Goal: Task Accomplishment & Management: Manage account settings

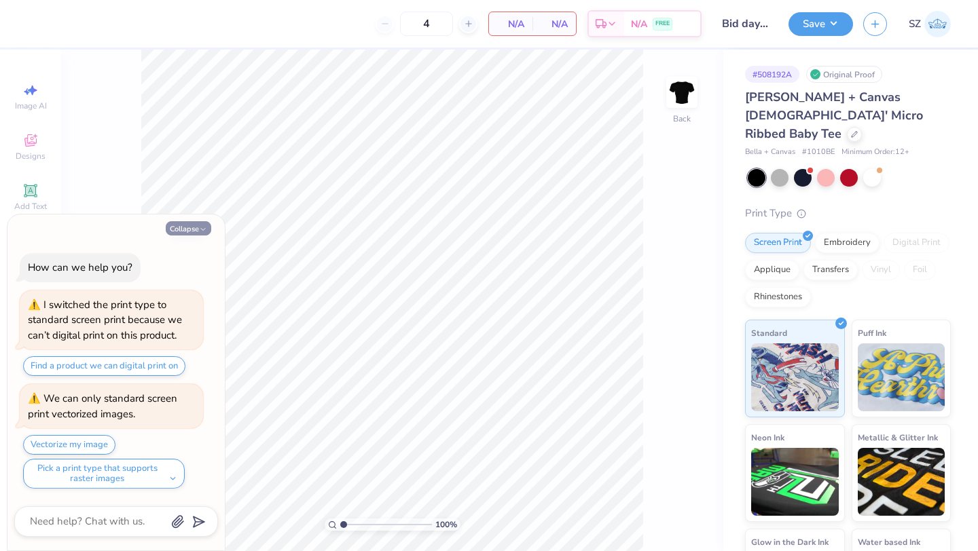
click at [187, 231] on button "Collapse" at bounding box center [188, 228] width 45 height 14
type textarea "x"
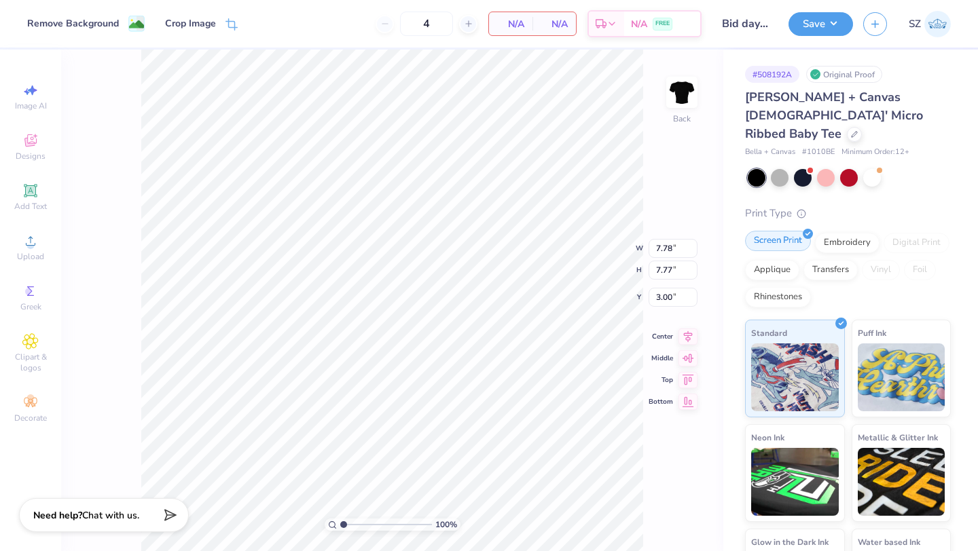
click at [796, 231] on div "Screen Print" at bounding box center [778, 241] width 66 height 20
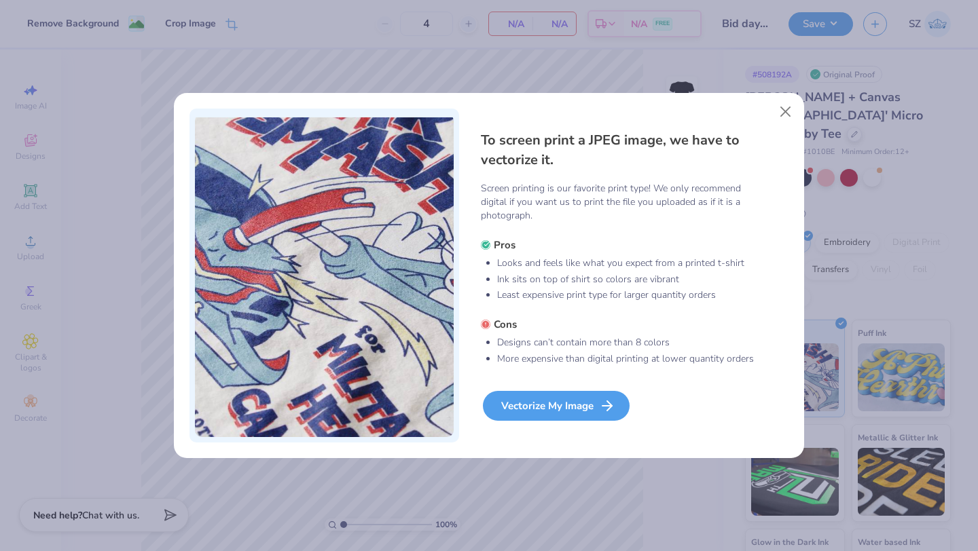
click at [580, 411] on div "Vectorize My Image" at bounding box center [556, 406] width 147 height 30
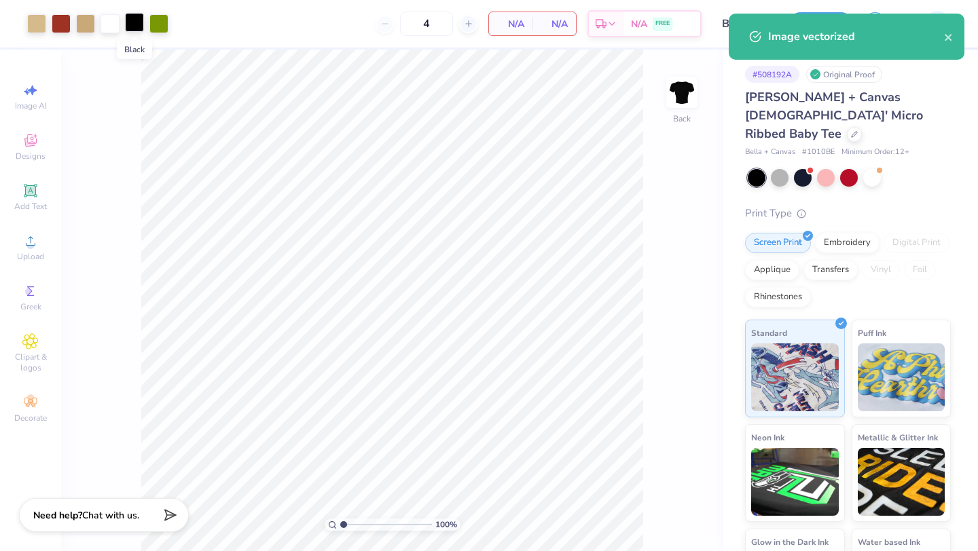
click at [138, 21] on div at bounding box center [134, 22] width 19 height 19
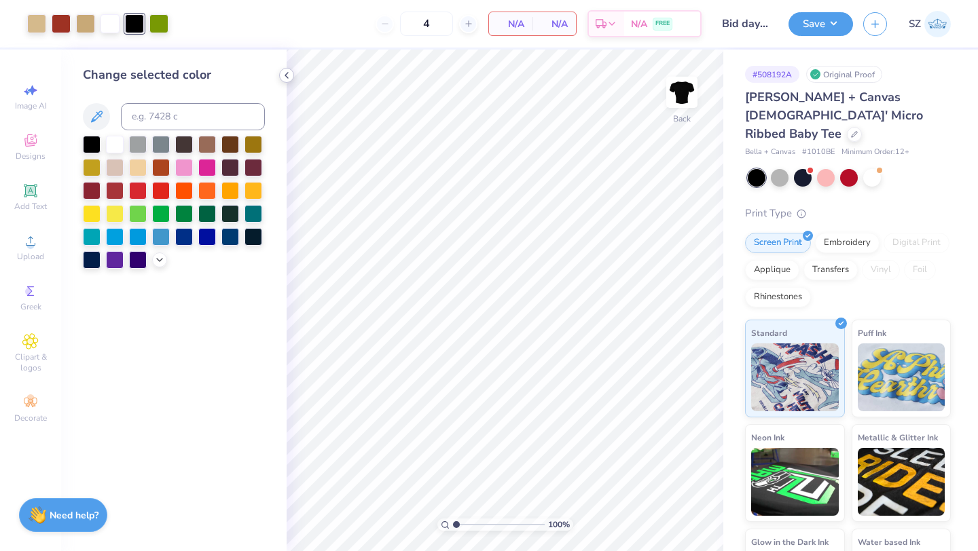
click at [286, 72] on icon at bounding box center [286, 75] width 11 height 11
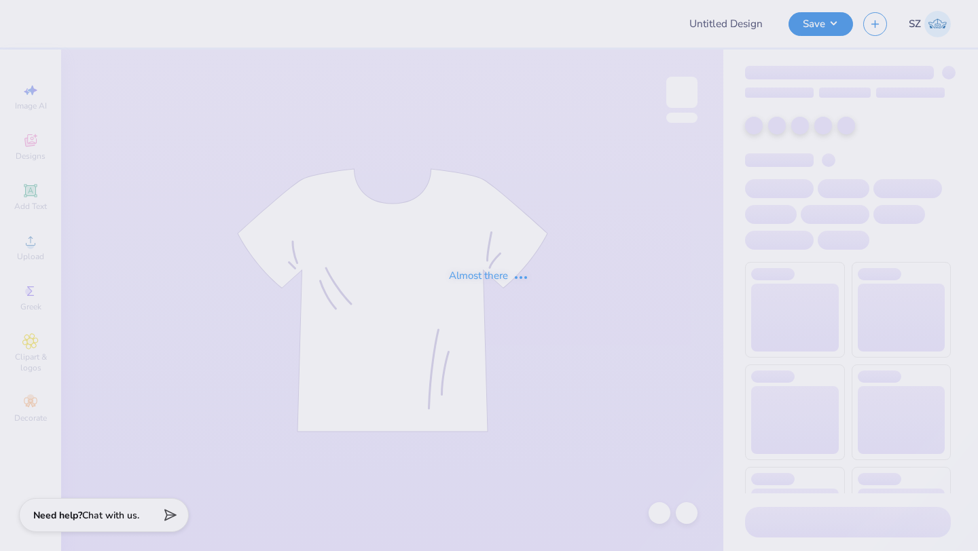
type input "Bid day 2025 - black"
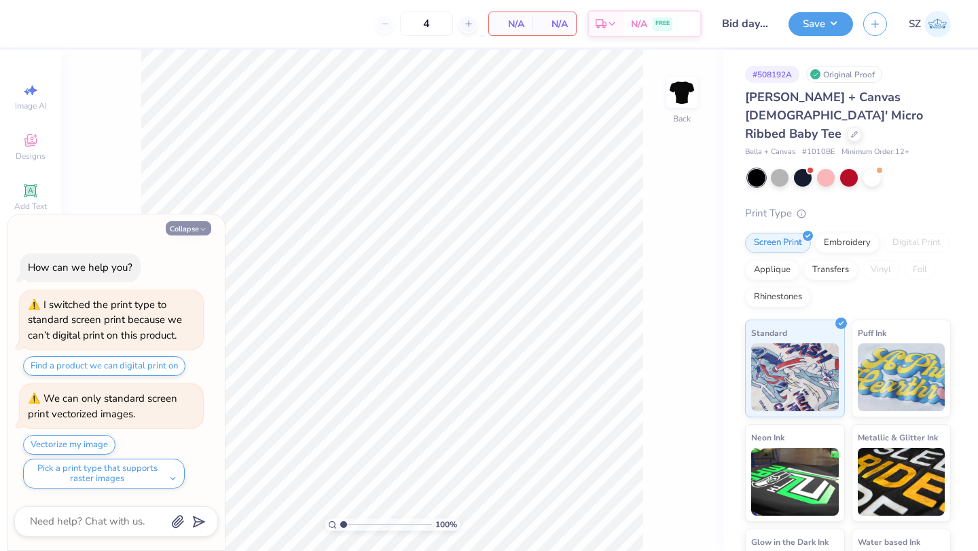
click at [179, 230] on button "Collapse" at bounding box center [188, 228] width 45 height 14
type textarea "x"
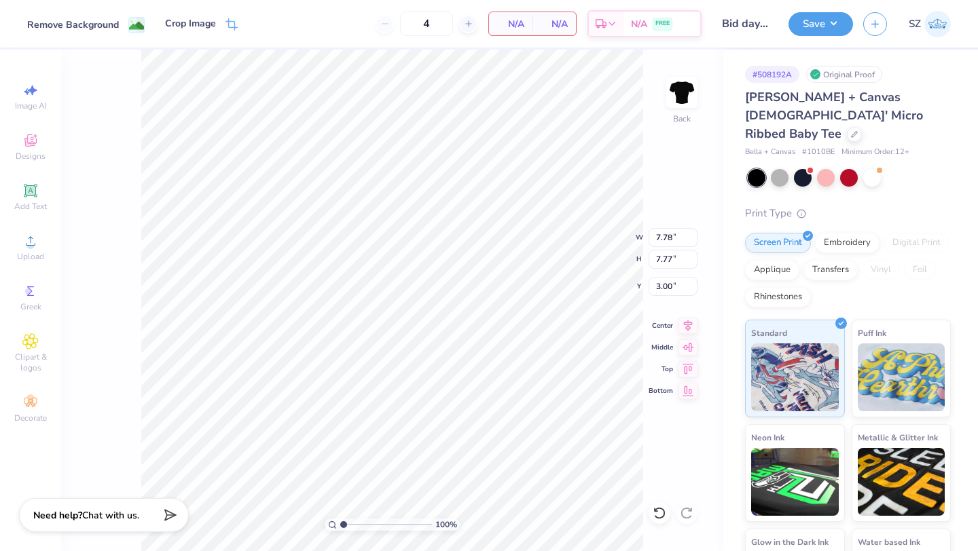
click at [97, 23] on div "Remove Background" at bounding box center [73, 25] width 92 height 14
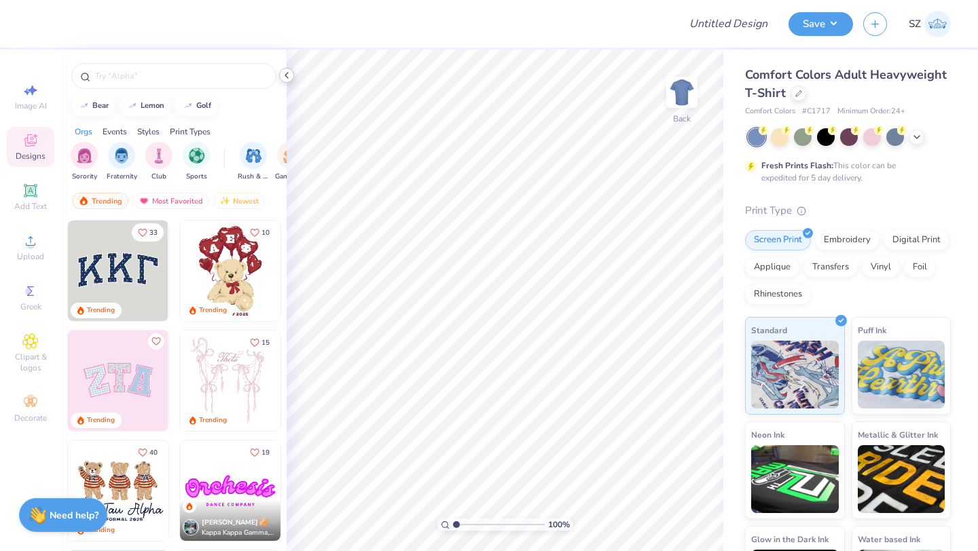
click at [284, 74] on icon at bounding box center [286, 75] width 11 height 11
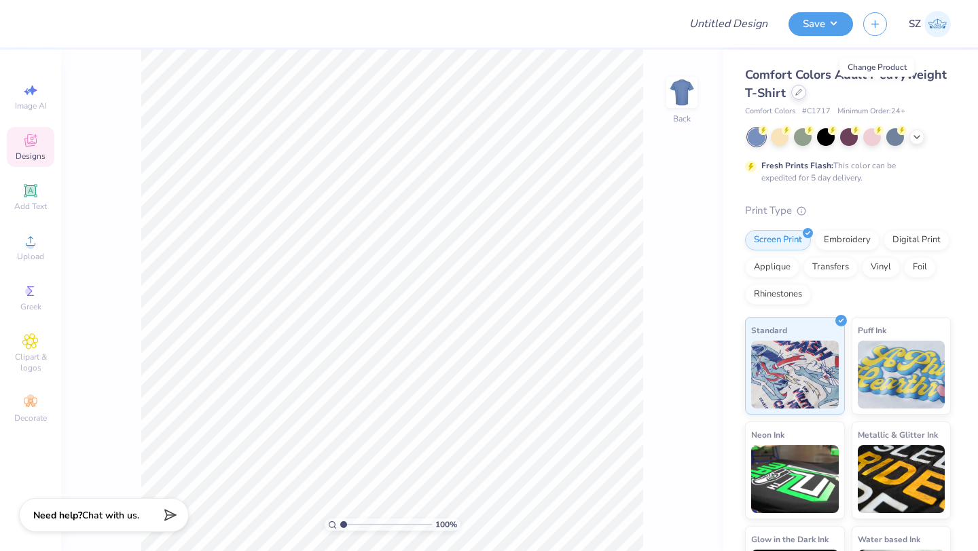
click at [802, 94] on icon at bounding box center [798, 92] width 7 height 7
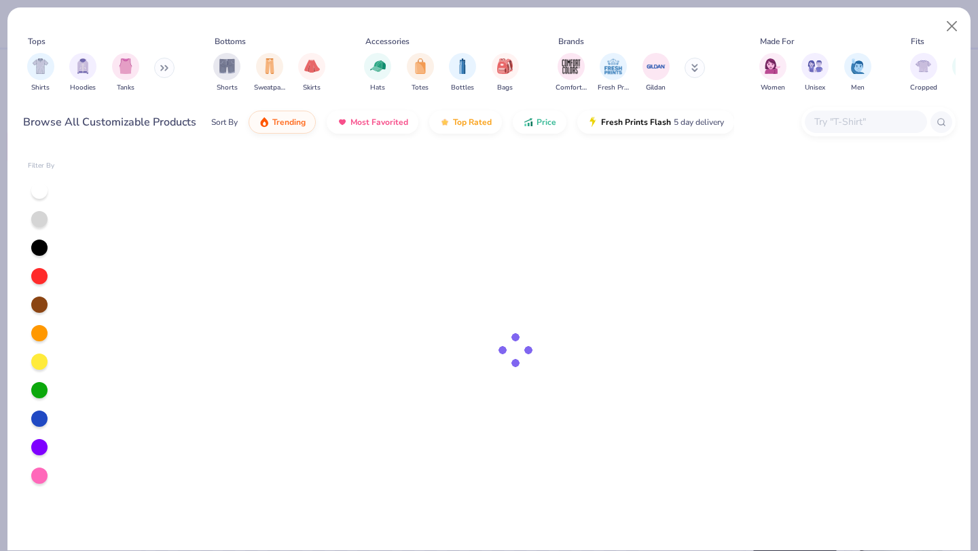
click at [855, 117] on input "text" at bounding box center [865, 122] width 105 height 16
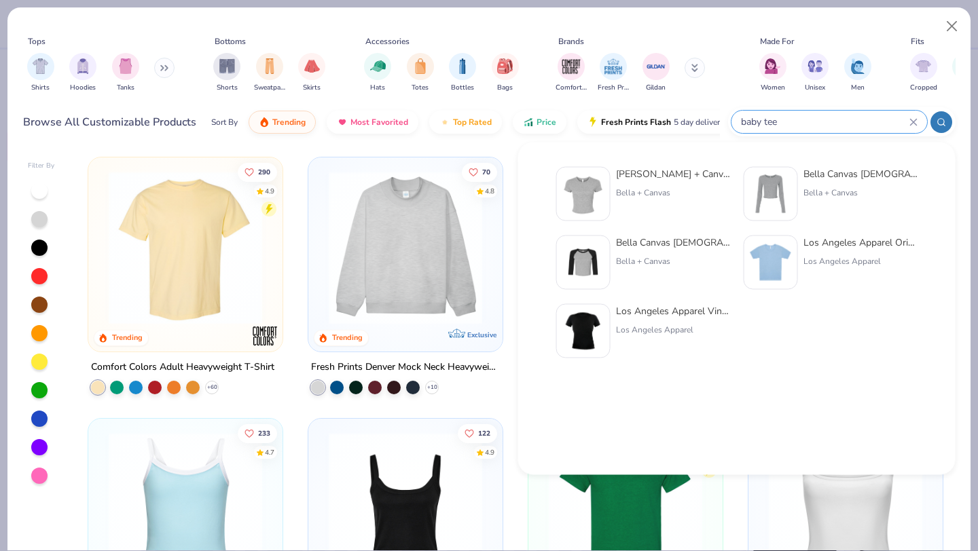
type input "baby tee"
click at [847, 238] on div "Los Angeles Apparel Original Baby Rib Tee" at bounding box center [860, 243] width 114 height 14
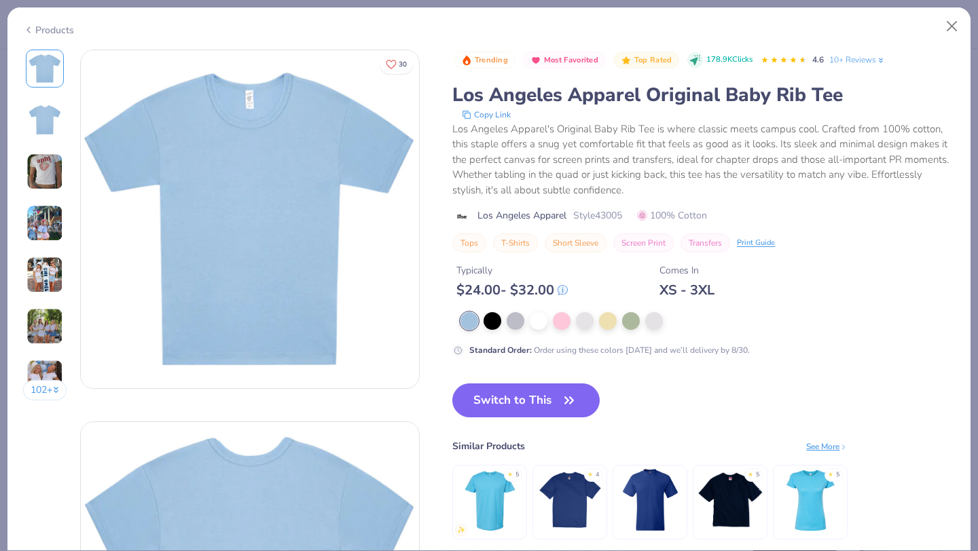
click at [58, 29] on div "Products" at bounding box center [48, 30] width 51 height 14
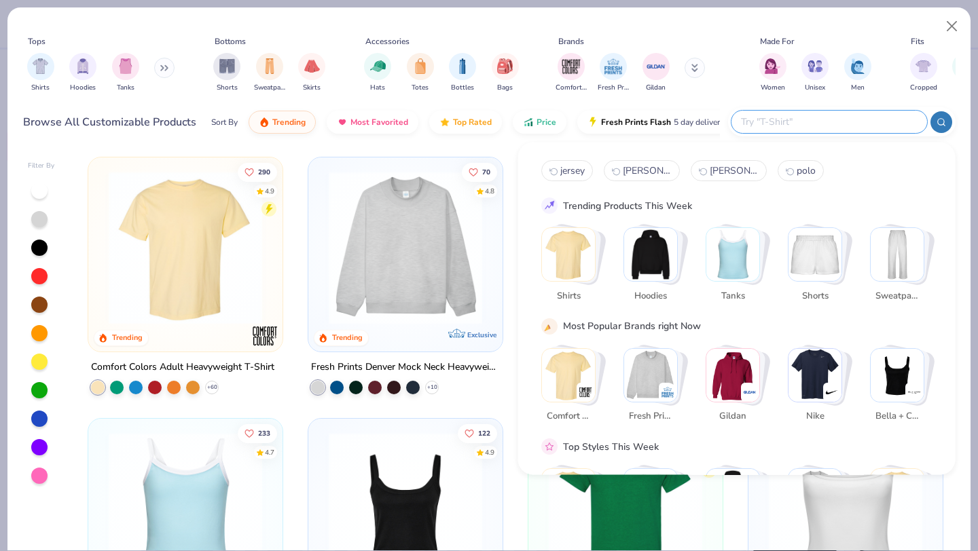
click at [836, 122] on input "text" at bounding box center [828, 122] width 178 height 16
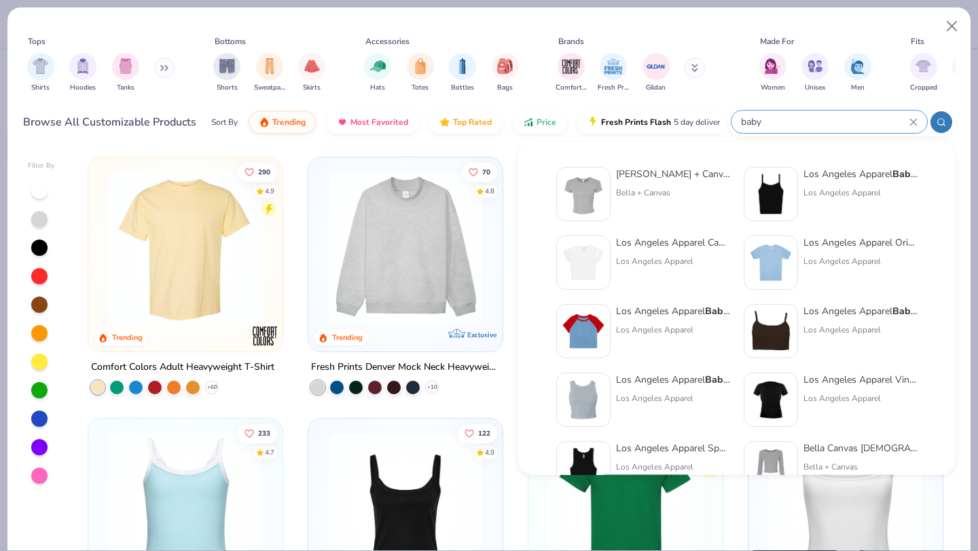
type input "baby"
click at [672, 173] on div "Bella + Canvas Ladies' Micro Ribbed Baby Tee" at bounding box center [673, 174] width 114 height 14
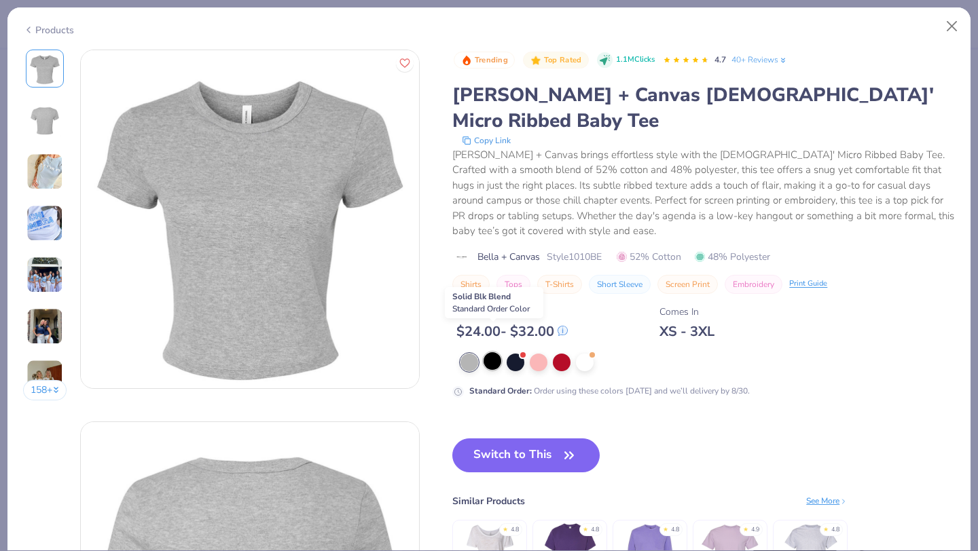
click at [491, 352] on div at bounding box center [492, 361] width 18 height 18
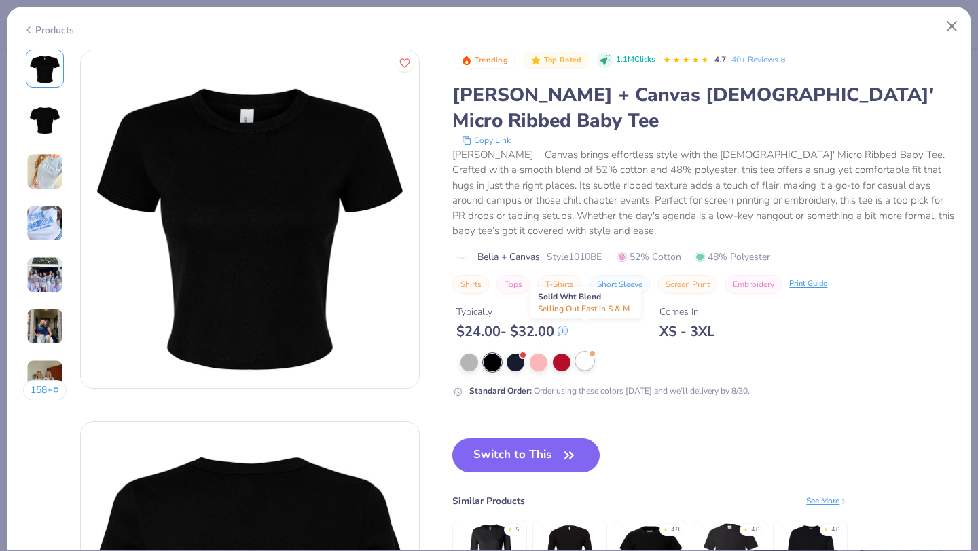
click at [580, 352] on div at bounding box center [585, 361] width 18 height 18
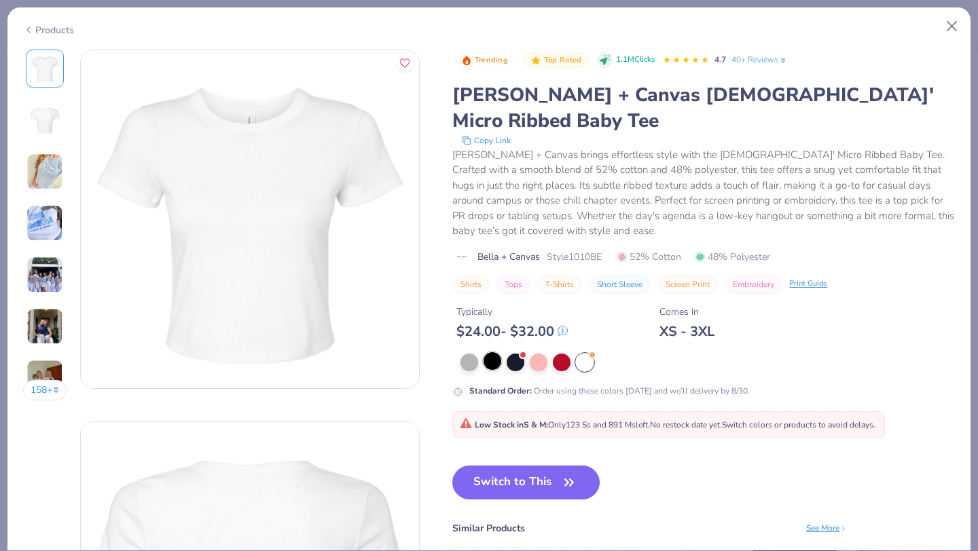
click at [487, 352] on div at bounding box center [492, 361] width 18 height 18
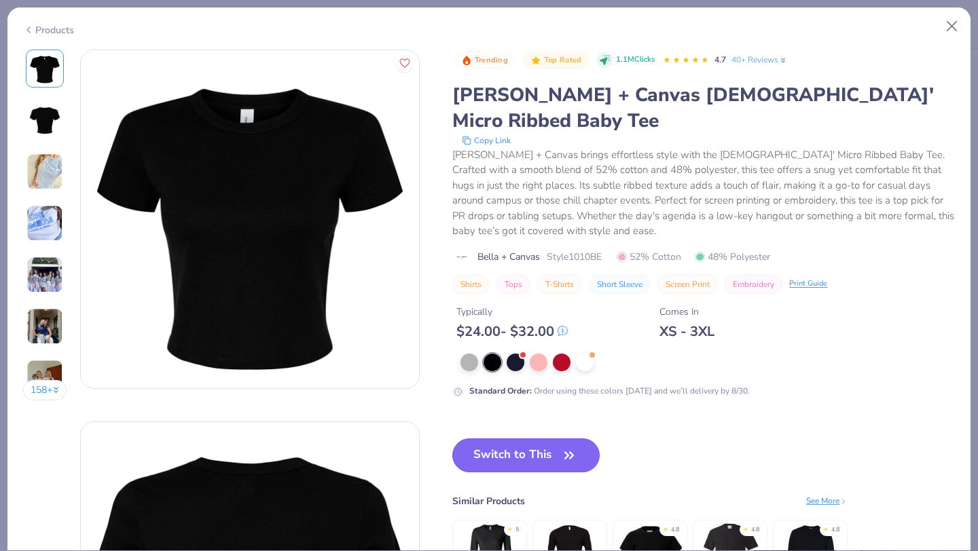
click at [513, 439] on button "Switch to This" at bounding box center [525, 456] width 147 height 34
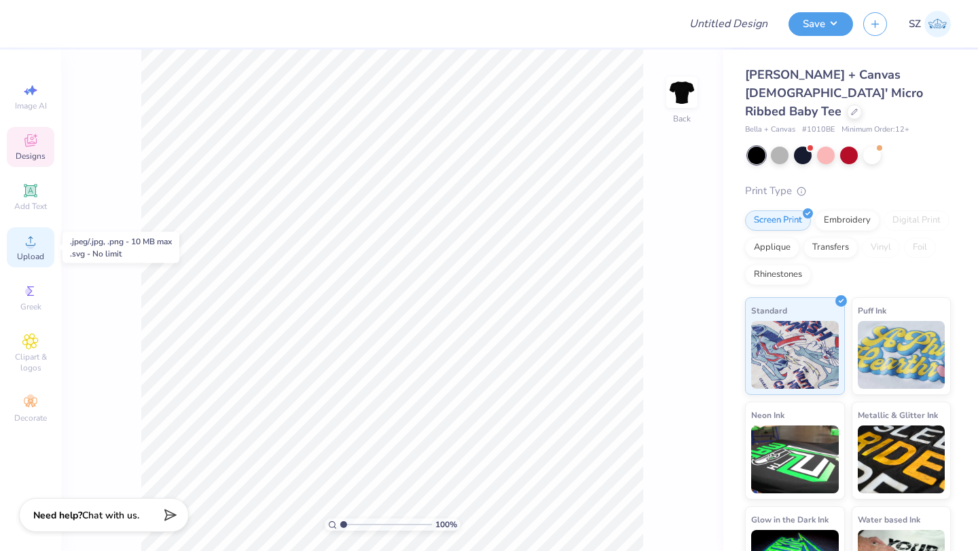
click at [31, 238] on icon at bounding box center [31, 241] width 10 height 10
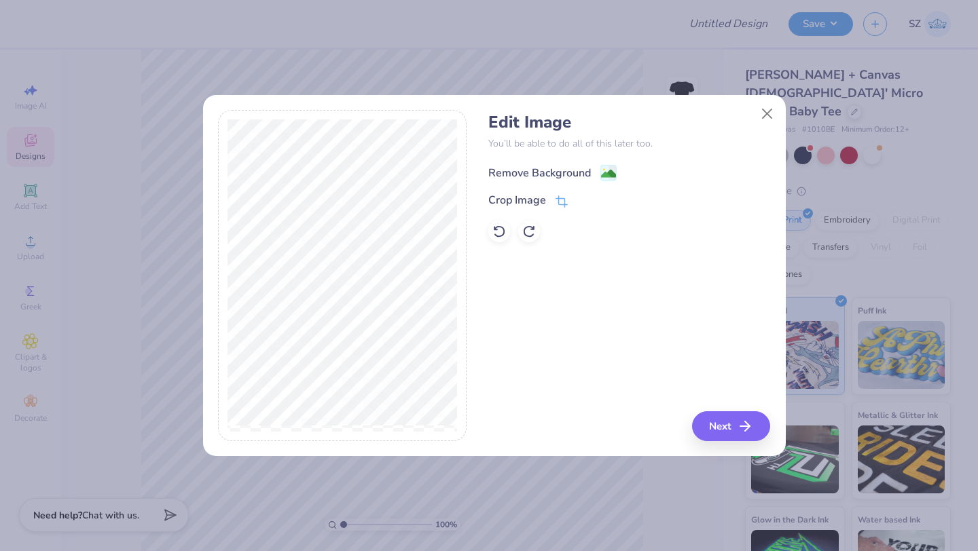
click at [526, 170] on div "Remove Background" at bounding box center [539, 173] width 103 height 16
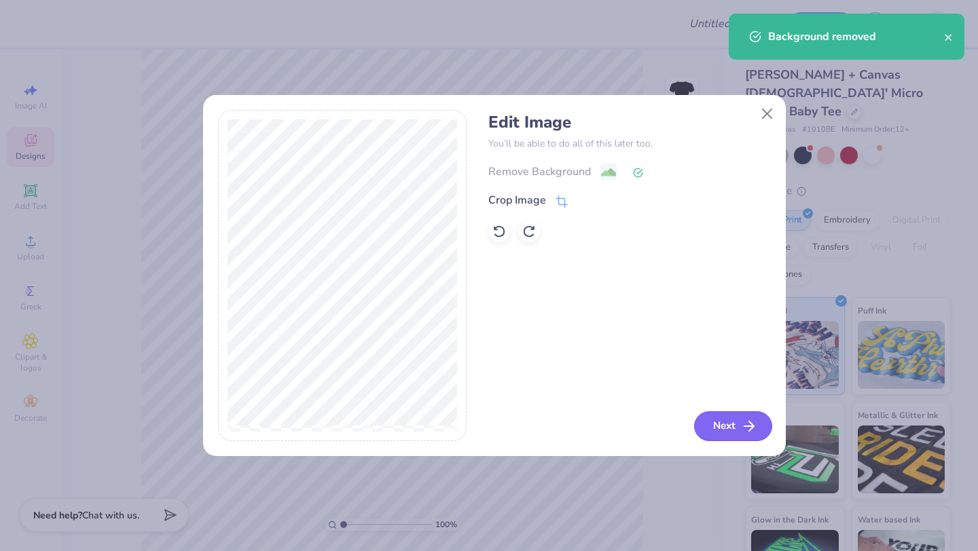
click at [715, 426] on button "Next" at bounding box center [733, 426] width 78 height 30
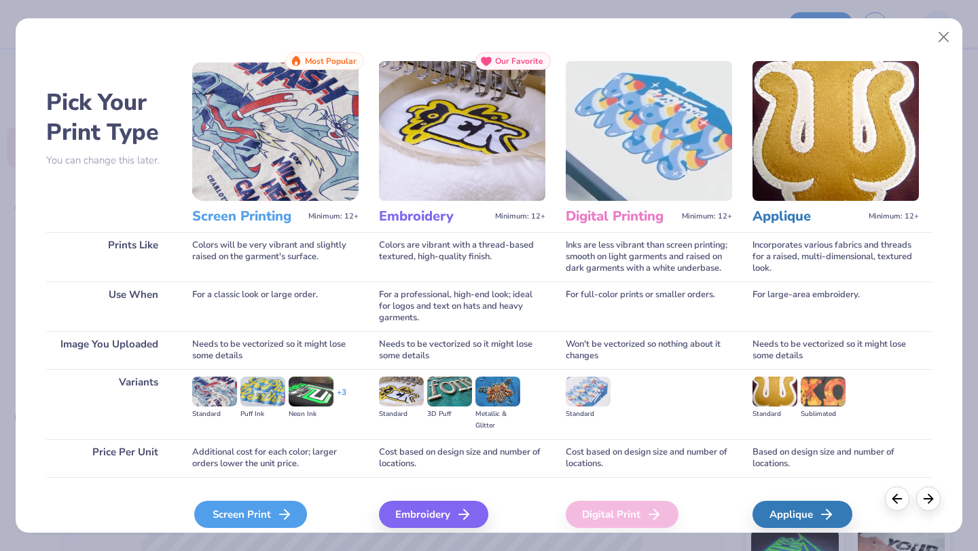
click at [219, 509] on div "Screen Print" at bounding box center [250, 514] width 113 height 27
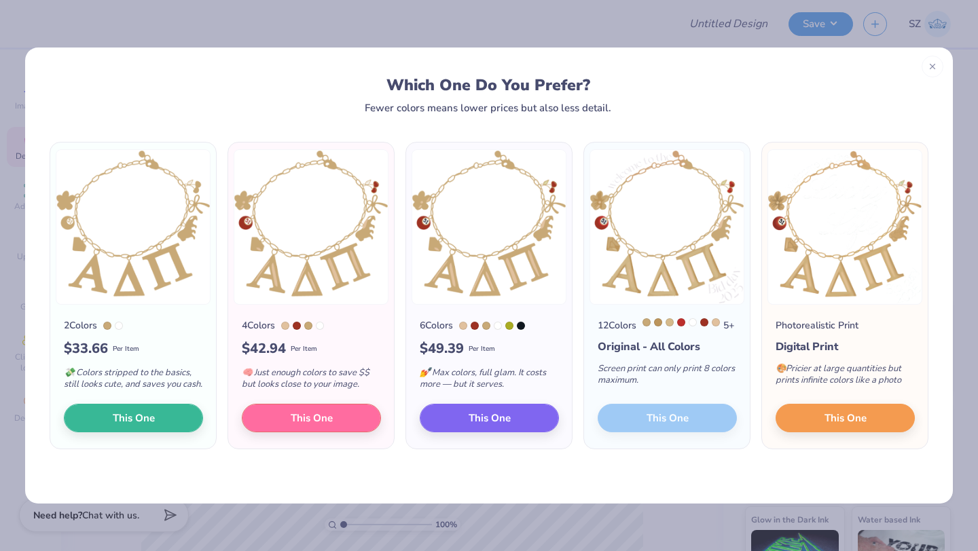
click at [655, 431] on div "12 Colors 5 + Original - All Colors Screen print can only print 8 colors maximu…" at bounding box center [667, 377] width 166 height 144
click at [485, 424] on span "This One" at bounding box center [489, 417] width 42 height 16
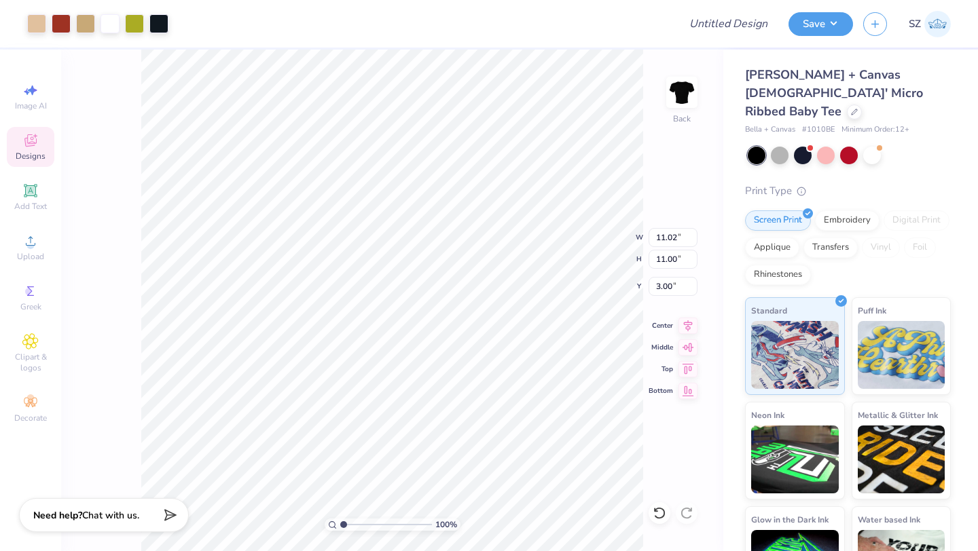
type input "8.38"
type input "8.37"
click at [808, 30] on button "Save" at bounding box center [820, 22] width 64 height 24
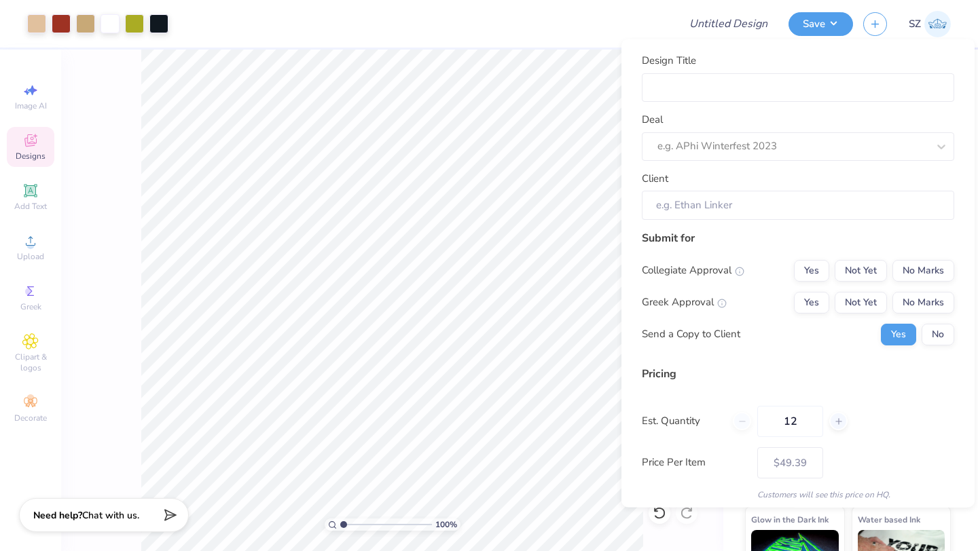
drag, startPoint x: 806, startPoint y: 421, endPoint x: 742, endPoint y: 420, distance: 63.8
click at [742, 421] on div "12" at bounding box center [789, 420] width 115 height 31
type input "040"
type input "$27.42"
type input "040"
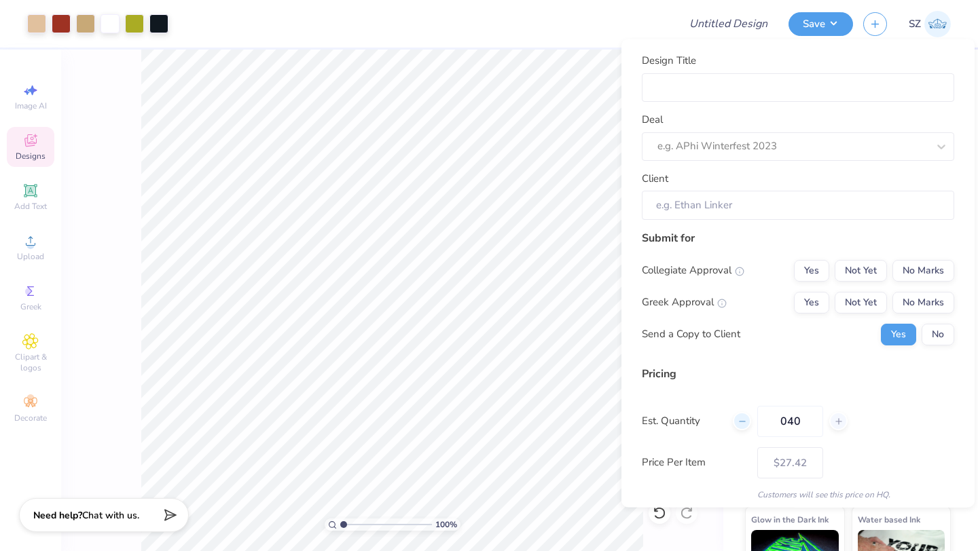
drag, startPoint x: 807, startPoint y: 424, endPoint x: 745, endPoint y: 422, distance: 62.5
click at [745, 423] on div "040" at bounding box center [789, 420] width 115 height 31
type input "50"
type input "$24.55"
drag, startPoint x: 804, startPoint y: 419, endPoint x: 743, endPoint y: 415, distance: 61.2
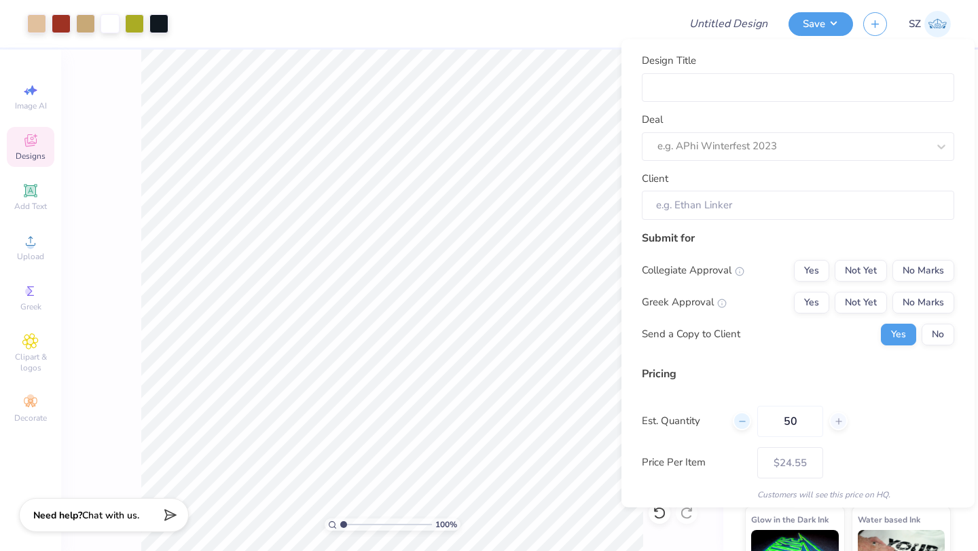
click at [745, 416] on div "50" at bounding box center [789, 420] width 115 height 31
type input "040"
type input "$27.42"
click at [697, 87] on input "Design Title" at bounding box center [797, 87] width 312 height 29
paste input "Alpha Delta Pi"
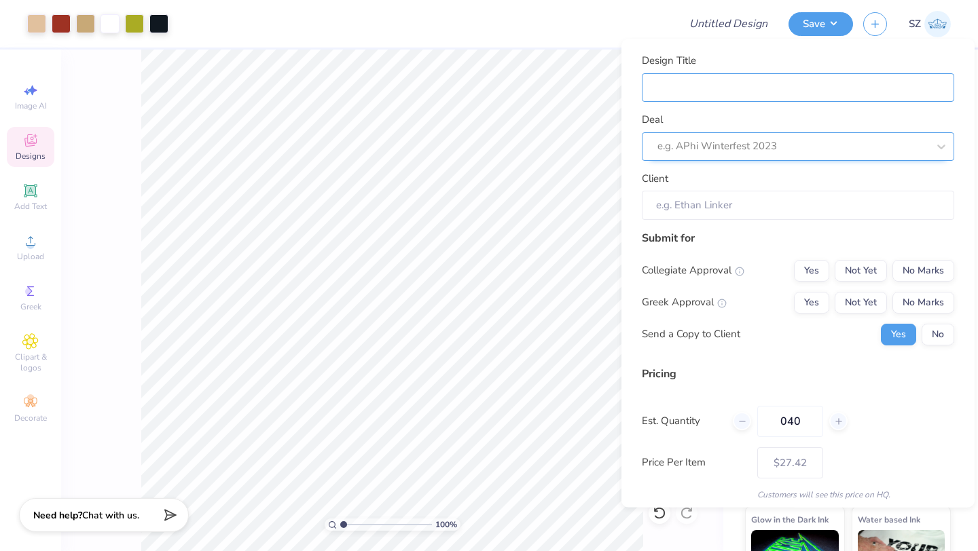
type input "Alpha Delta Pi"
type input "Alpha Delta Pi B"
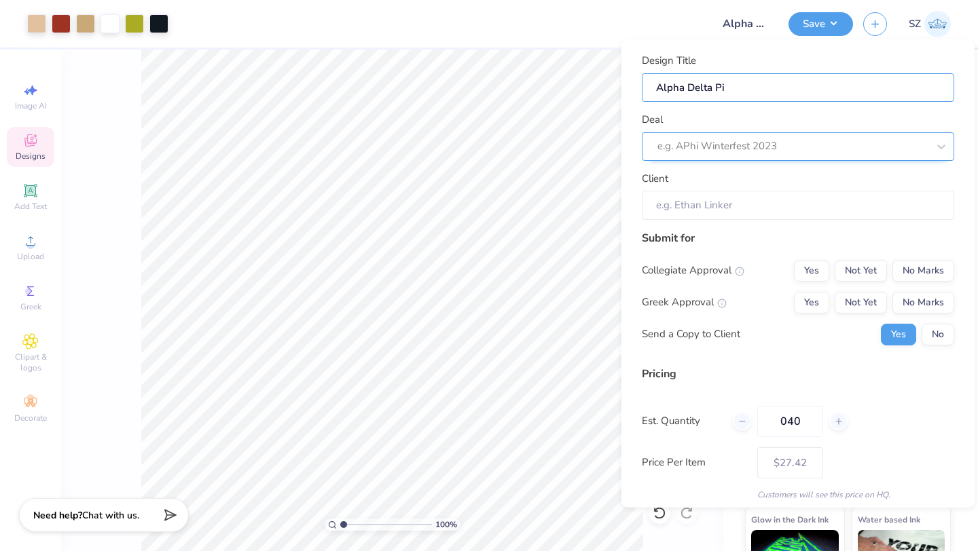
type input "Alpha Delta Pi B"
type input "Alpha Delta Pi Bi"
type input "Alpha Delta Pi Bid"
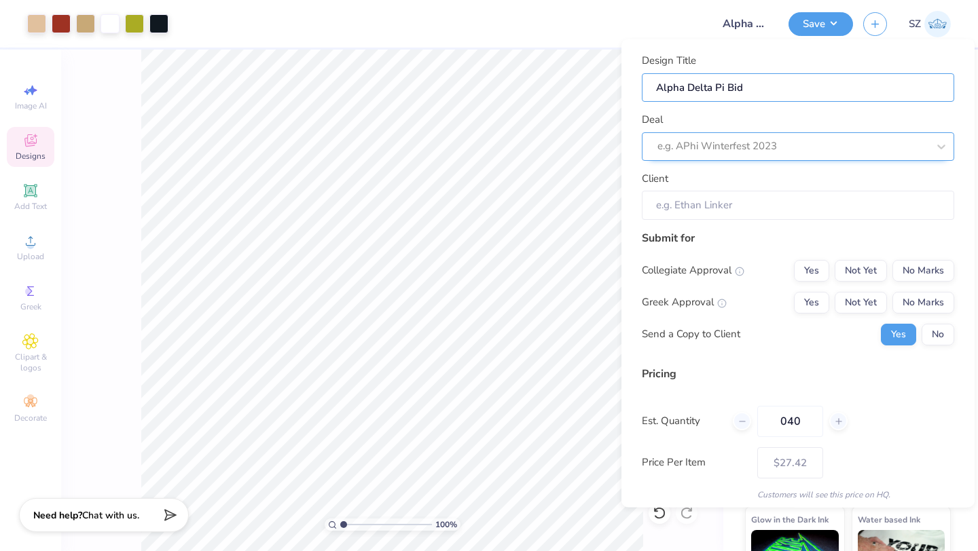
type input "Alpha Delta Pi Bida"
type input "Alpha Delta Pi Bida D"
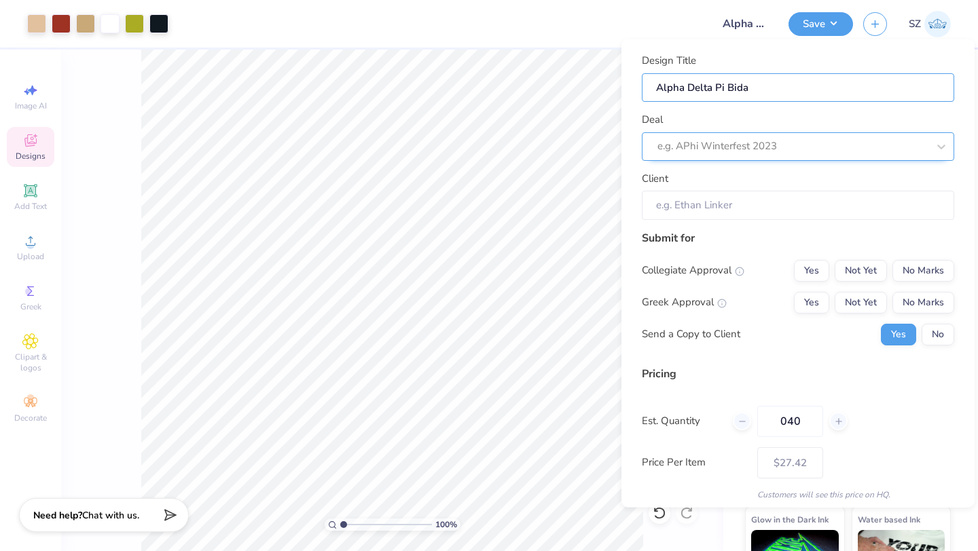
type input "Alpha Delta Pi Bida D"
type input "Alpha Delta Pi Bida Da"
type input "Alpha Delta Pi Bida Day"
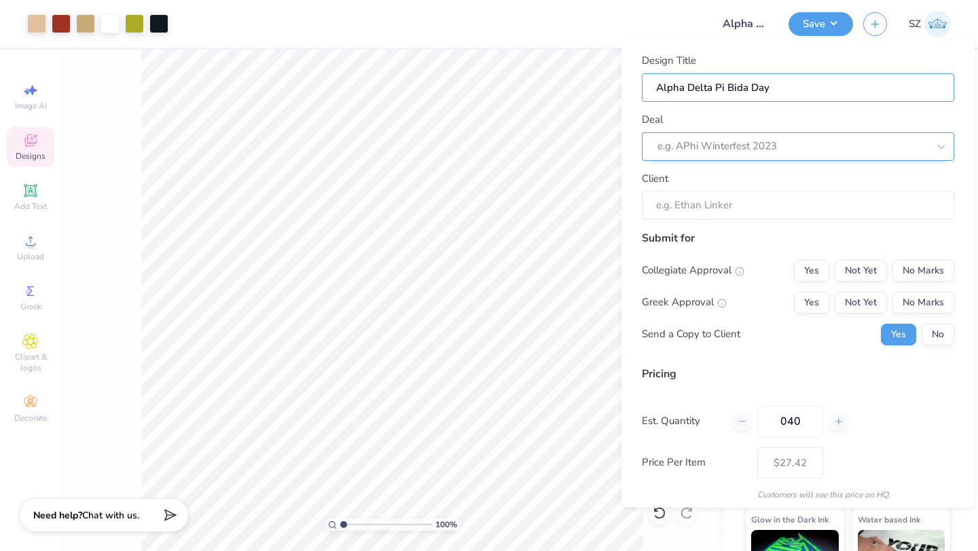
type input "Alpha Delta Pi Bida Day"
type input "Alpha Delta Pi Bida Day b"
type input "Alpha Delta Pi Bida Day ba"
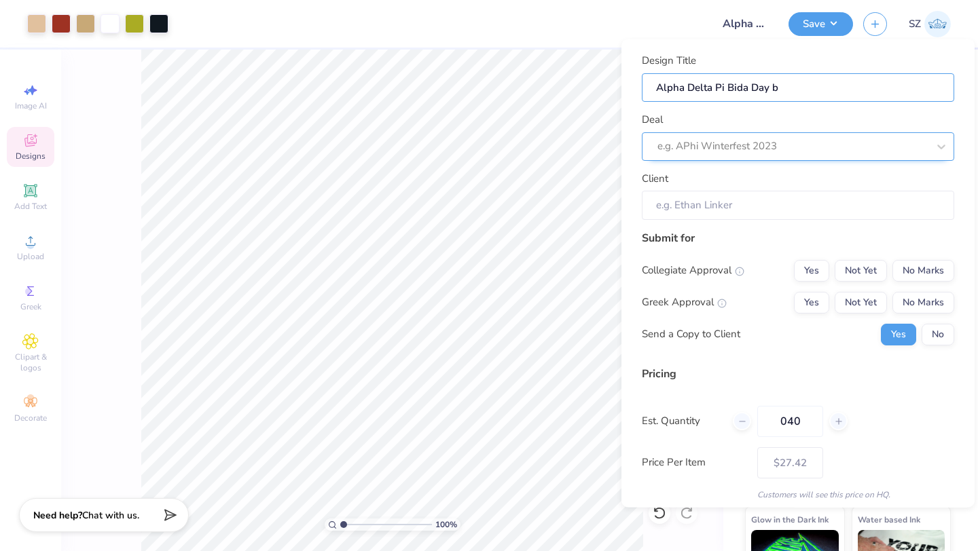
type input "Alpha Delta Pi Bida Day ba"
type input "Alpha Delta Pi Bida Day bab"
type input "Alpha Delta Pi Bida Day baby"
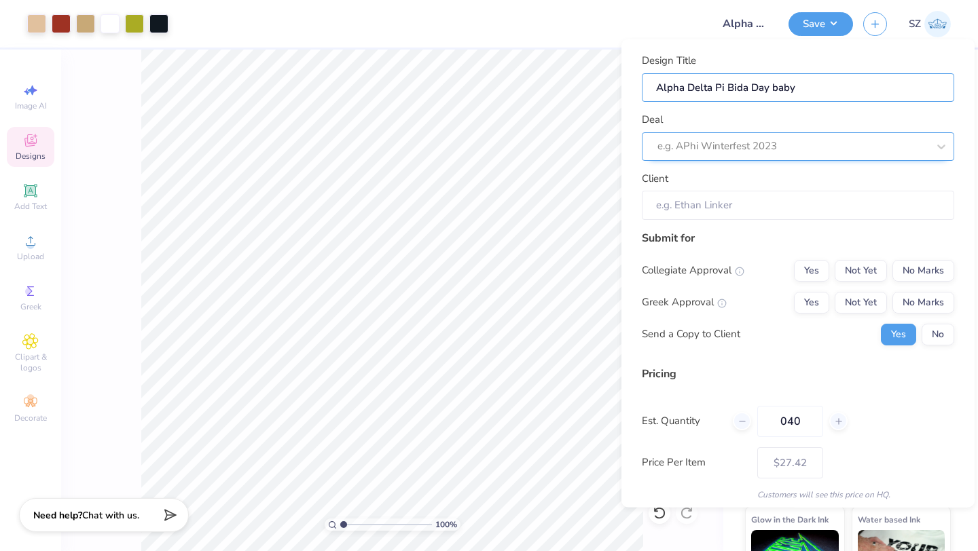
type input "Alpha Delta Pi Bida Day baby"
type input "Alpha Delta Pi Bida Day baby T"
type input "Alpha Delta Pi Bida Day baby Te"
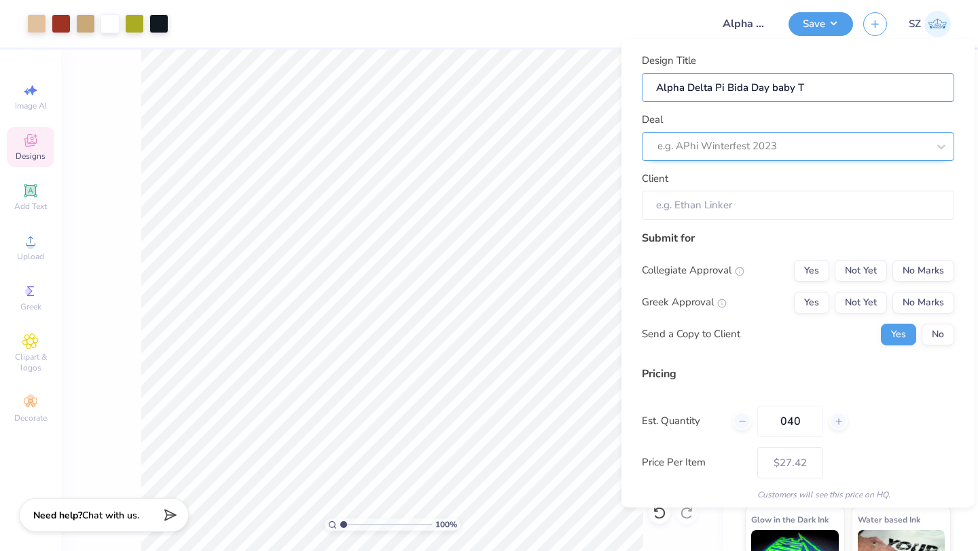
type input "Alpha Delta Pi Bida Day baby Te"
type input "Alpha Delta Pi Bida Day baby Tee"
type input "Alpha Delta Pi Bida Day baby Tees"
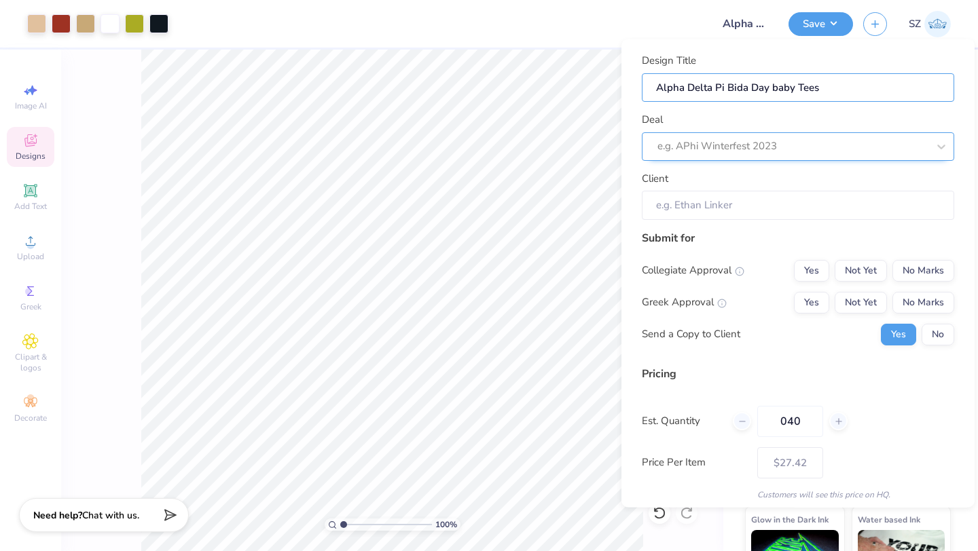
type input "Alpha Delta Pi Bida Day baby Tees"
type input "Alpha Delta Pi Bida Day baby Tees B"
type input "Alpha Delta Pi Bida Day baby Tees Ba"
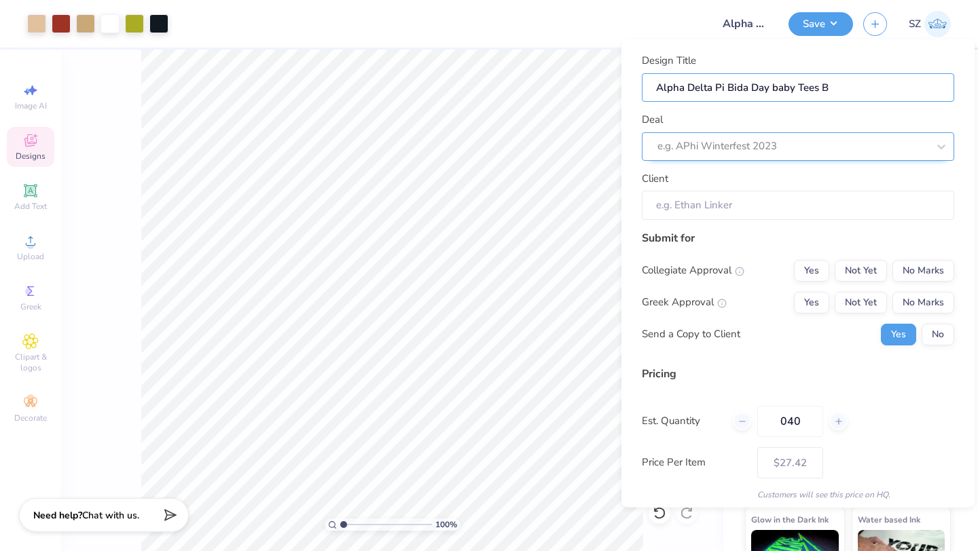
type input "Alpha Delta Pi Bida Day baby Tees Ba"
type input "Alpha Delta Pi Bida Day baby Tees B"
type input "Alpha Delta Pi Bida Day baby Tees B;"
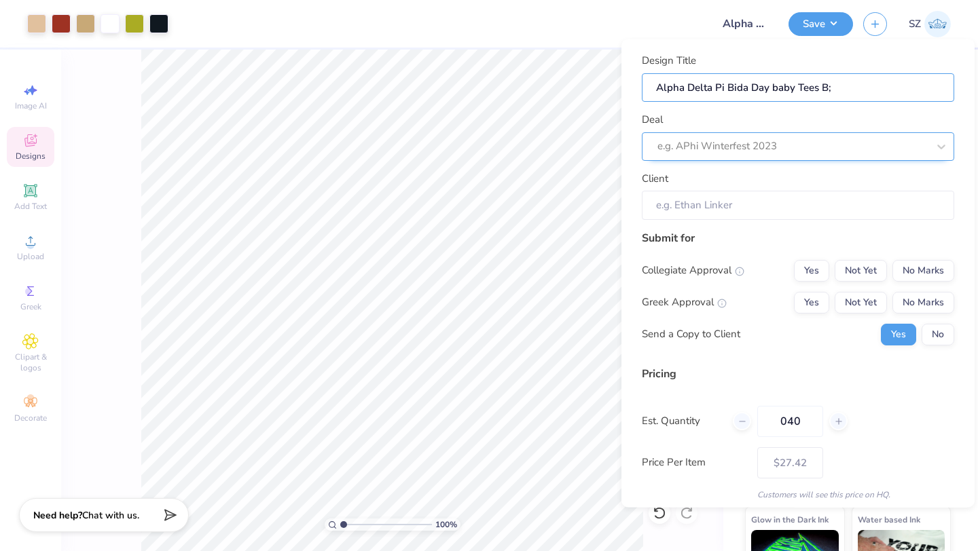
type input "Alpha Delta Pi Bida Day baby Tees B"
type input "Alpha Delta Pi Bida Day baby Tees Bl"
type input "Alpha Delta Pi Bida Day baby Tees Bla"
type input "Alpha Delta Pi Bida Day baby Tees Blac"
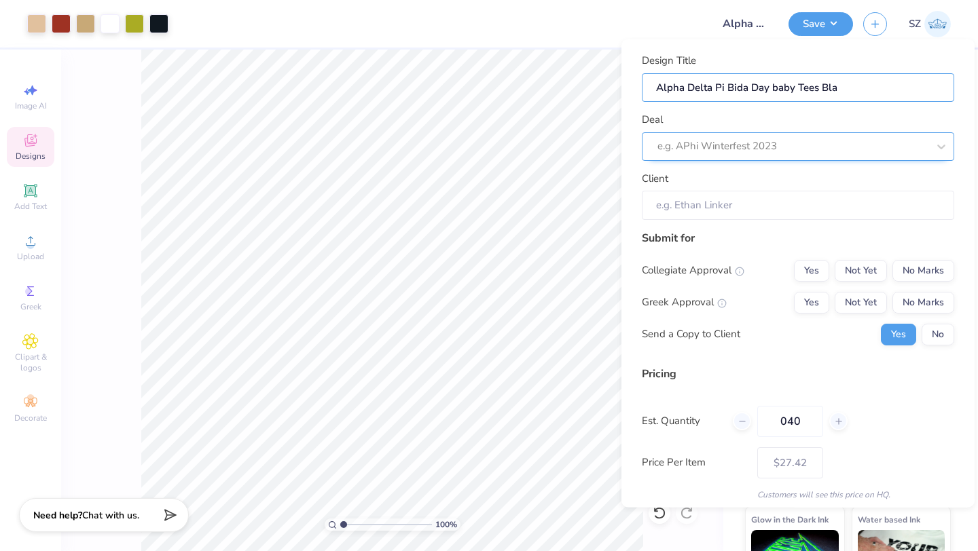
type input "Alpha Delta Pi Bida Day baby Tees Blac"
type input "Alpha Delta Pi Bida Day baby Tees Black"
click at [821, 141] on div at bounding box center [792, 146] width 270 height 18
type input "alpha delta"
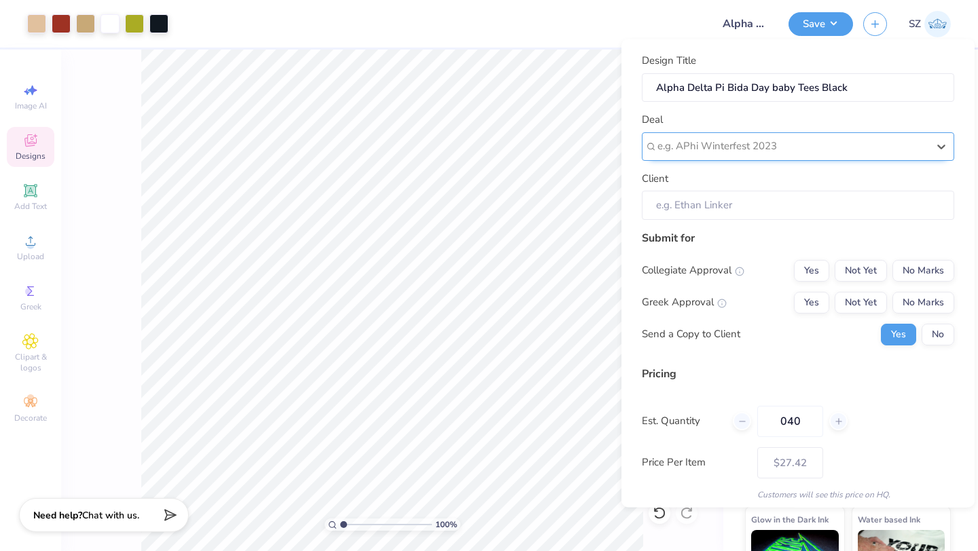
click at [792, 145] on div at bounding box center [792, 146] width 270 height 18
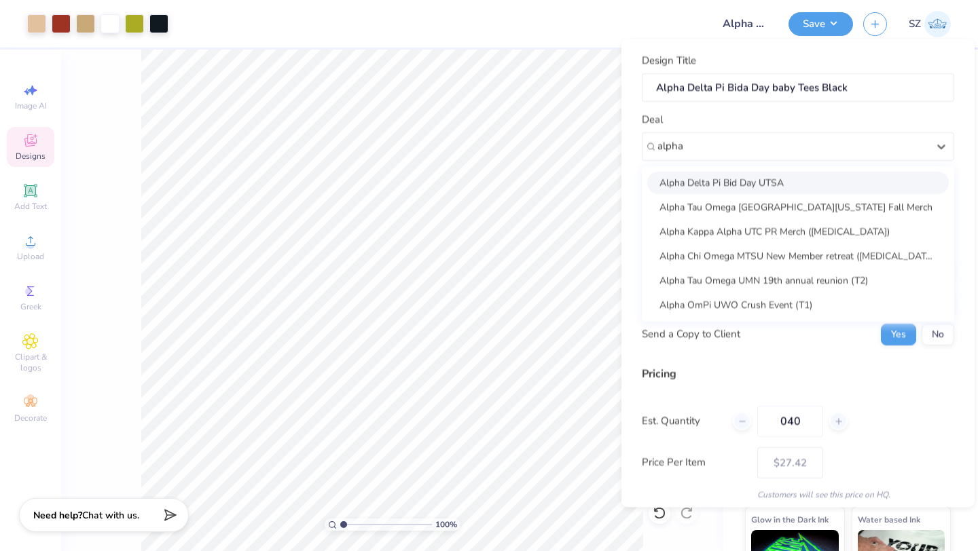
click at [808, 183] on div "Alpha Delta Pi Bid Day UTSA" at bounding box center [797, 182] width 301 height 22
type input "alpha"
type input "Molly Runty"
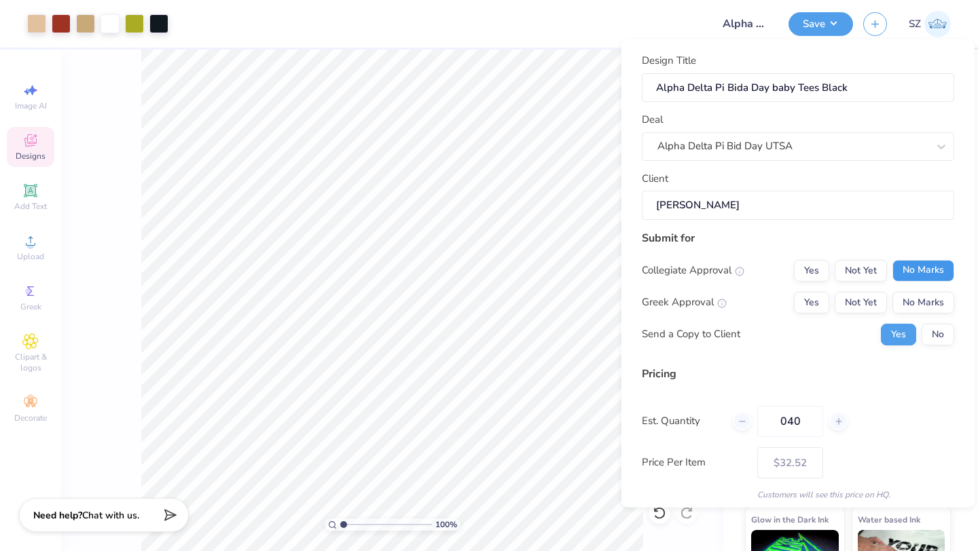
click at [915, 271] on button "No Marks" at bounding box center [923, 270] width 62 height 22
click at [846, 299] on button "Not Yet" at bounding box center [860, 302] width 52 height 22
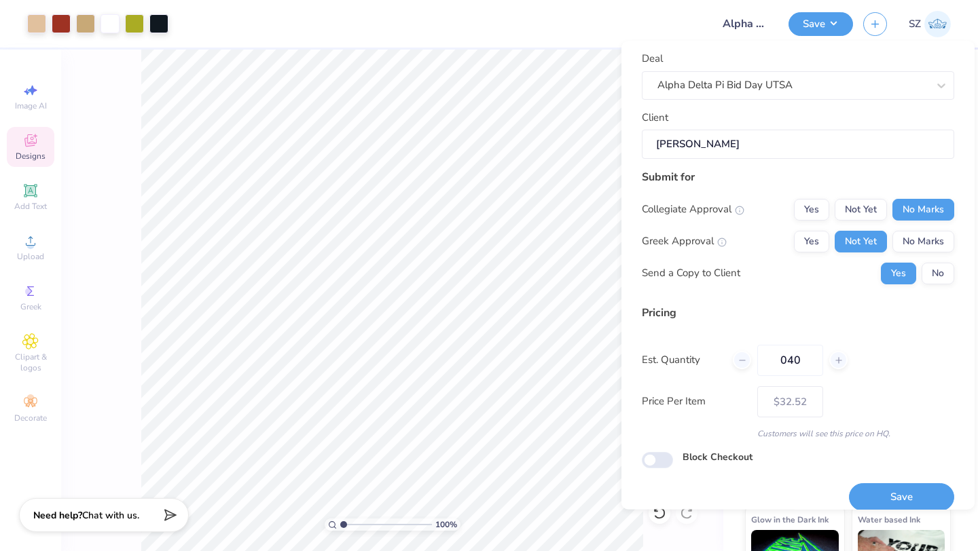
scroll to position [78, 0]
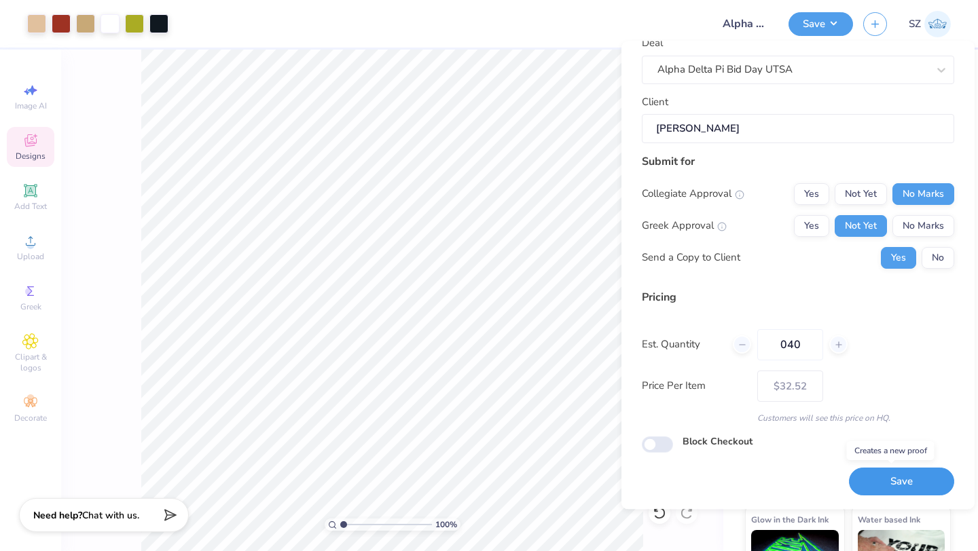
click at [887, 483] on button "Save" at bounding box center [901, 482] width 105 height 28
type input "– –"
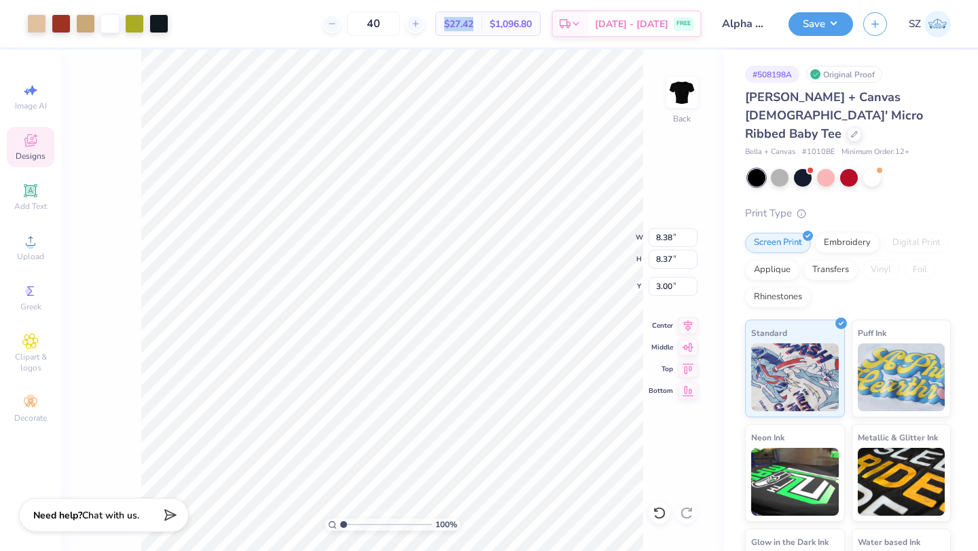
drag, startPoint x: 489, startPoint y: 24, endPoint x: 444, endPoint y: 24, distance: 45.5
click at [444, 24] on div "40 $27.42 Per Item $1,096.80 Total Est. Delivery Aug 28 - 31 FREE" at bounding box center [440, 24] width 523 height 48
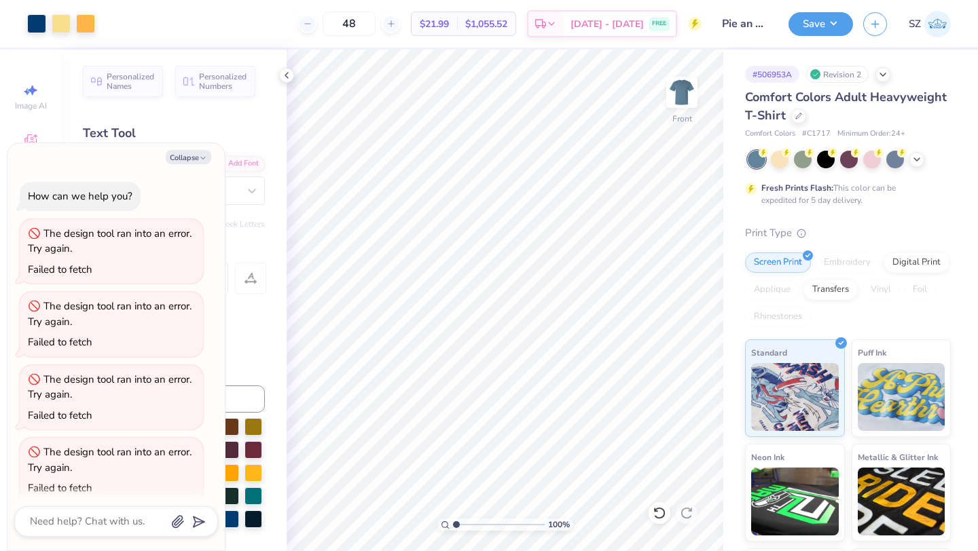
scroll to position [227, 0]
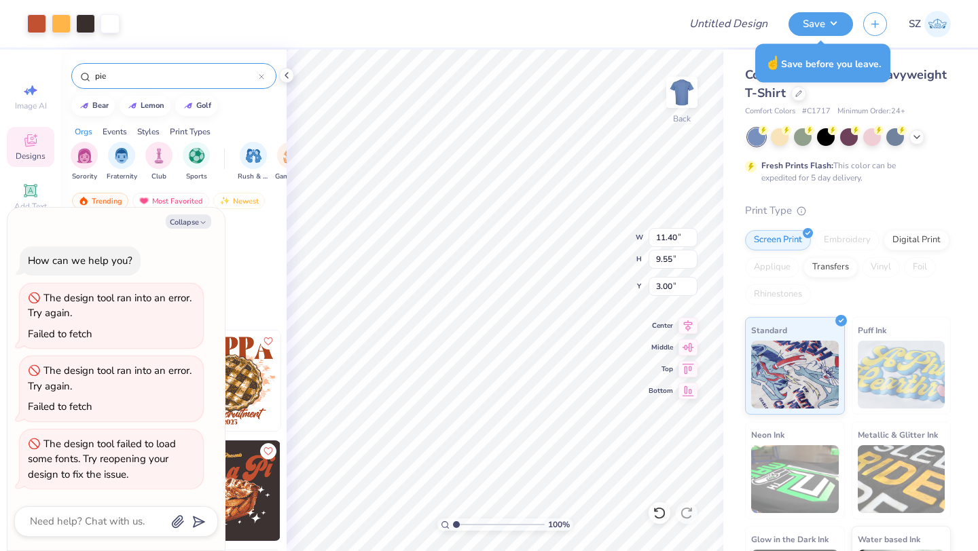
scroll to position [246, 0]
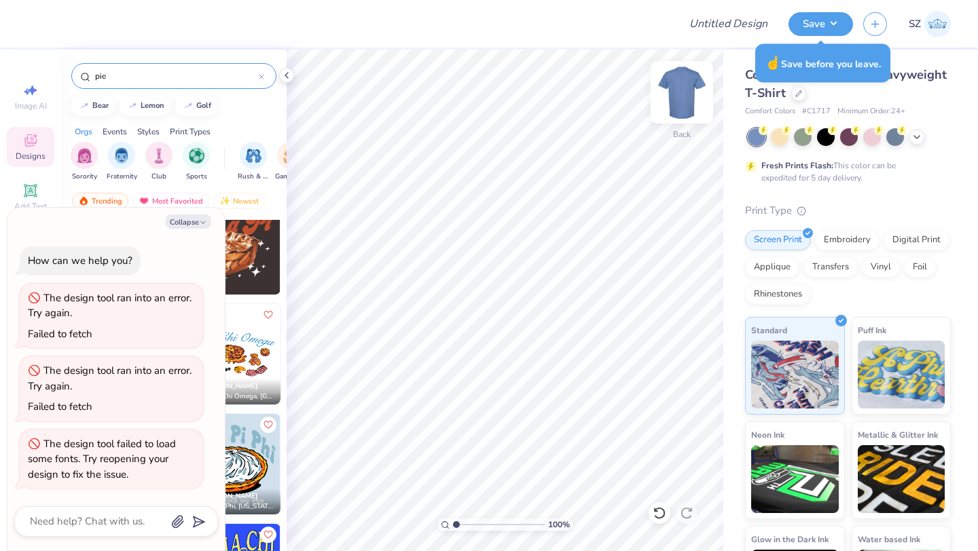
click at [678, 98] on img at bounding box center [681, 92] width 54 height 54
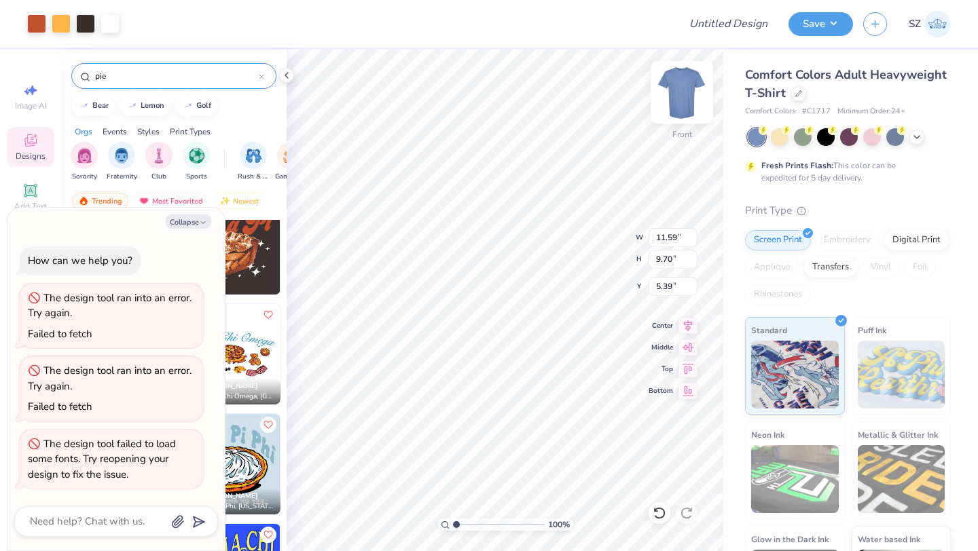
type textarea "x"
type input "4.05"
click at [679, 94] on img at bounding box center [681, 92] width 54 height 54
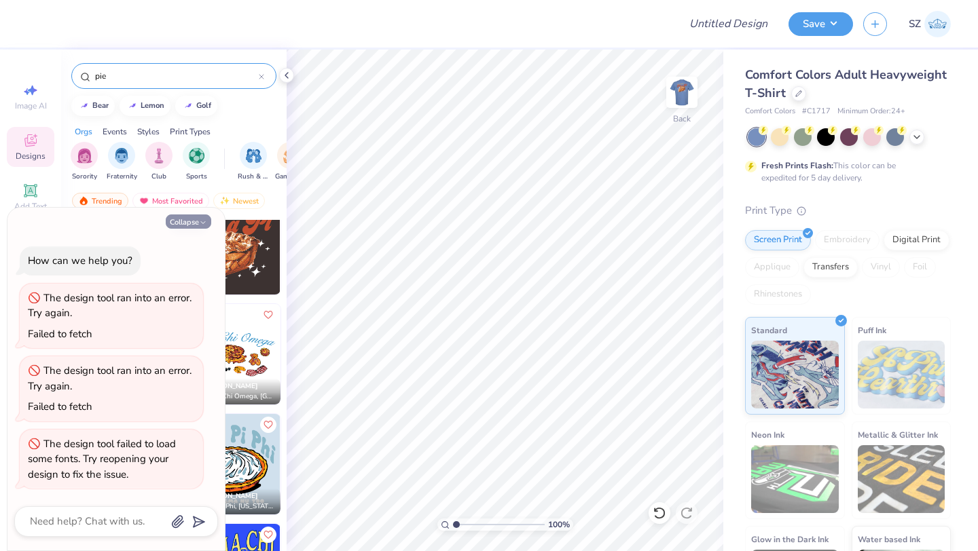
click at [195, 215] on button "Collapse" at bounding box center [188, 222] width 45 height 14
type textarea "x"
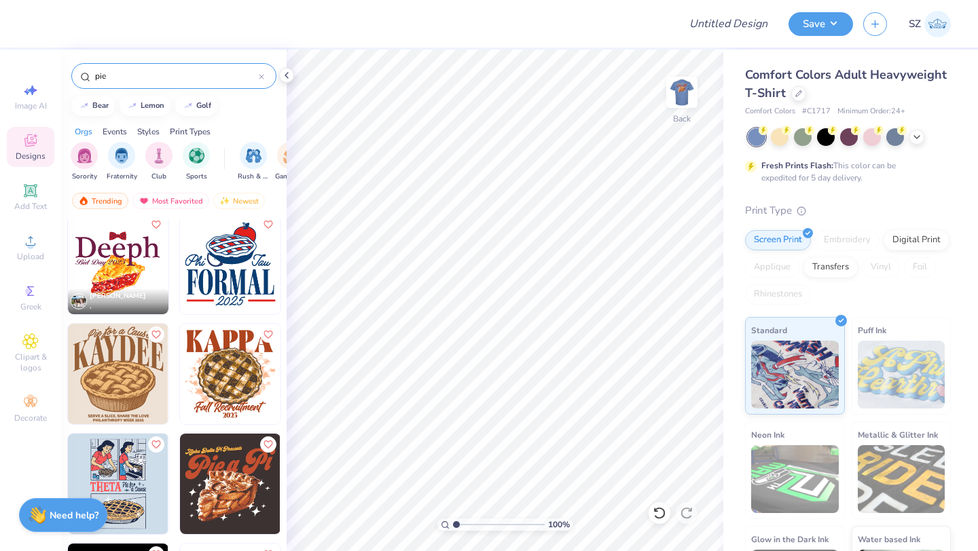
scroll to position [0, 0]
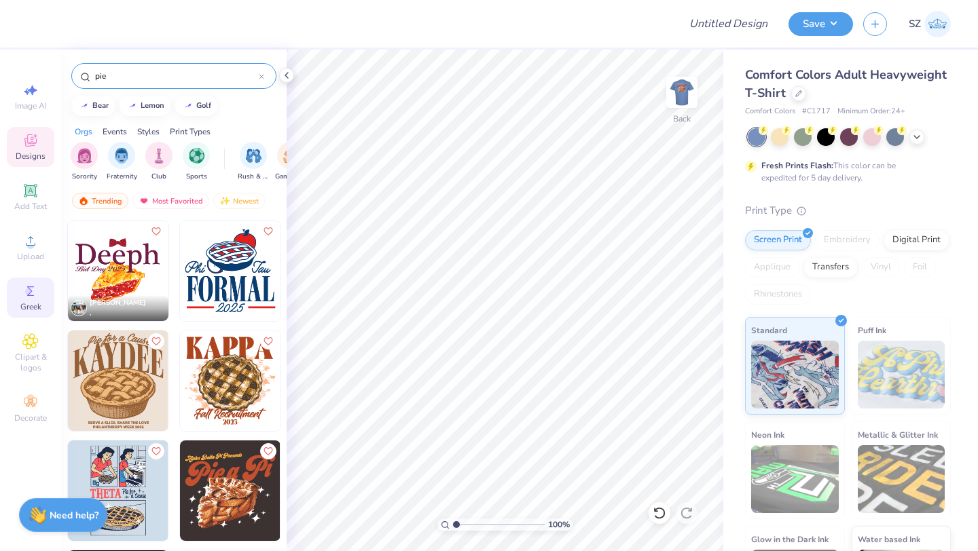
click at [18, 297] on div "Greek" at bounding box center [31, 298] width 48 height 40
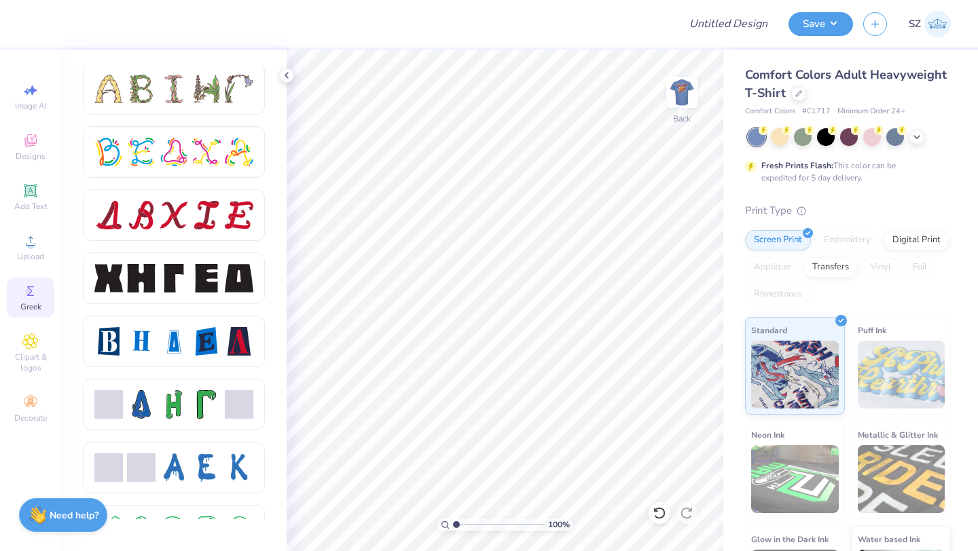
scroll to position [1649, 0]
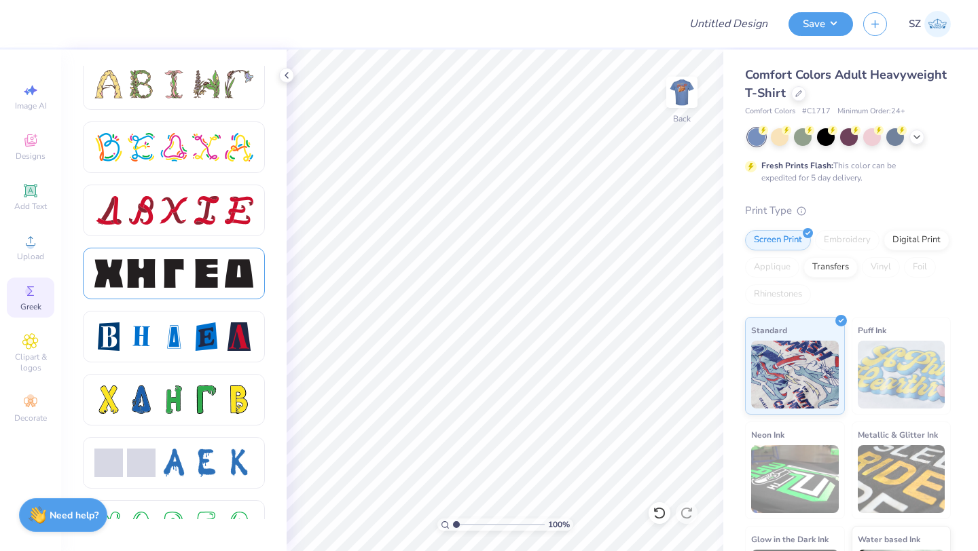
click at [187, 265] on div at bounding box center [174, 273] width 29 height 29
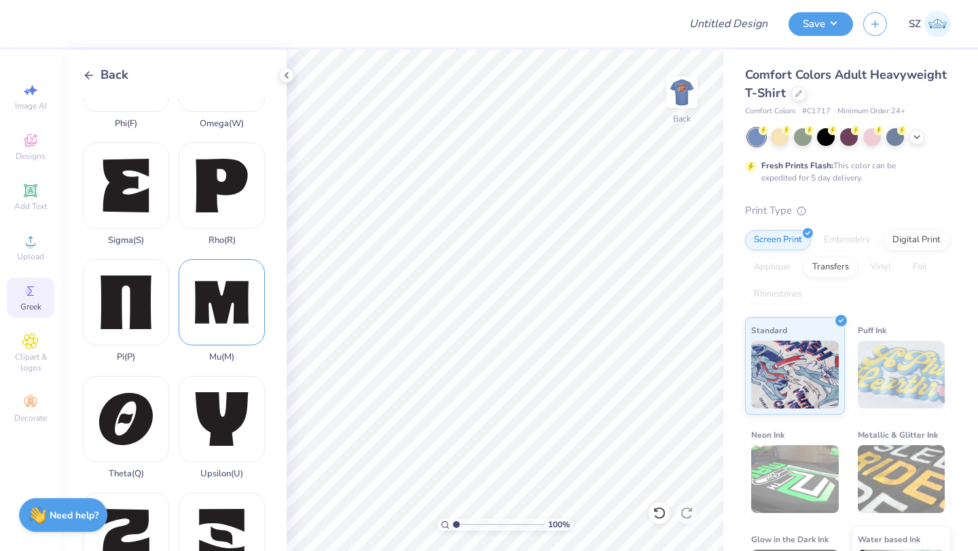
scroll to position [0, 0]
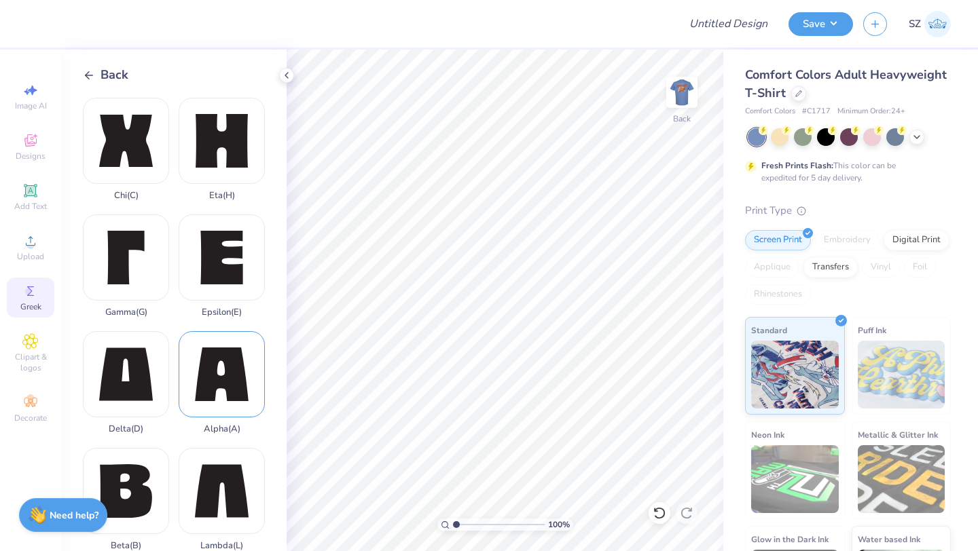
click at [208, 362] on div "Alpha ( A )" at bounding box center [222, 382] width 86 height 103
click at [141, 372] on div "Delta ( D )" at bounding box center [126, 382] width 86 height 103
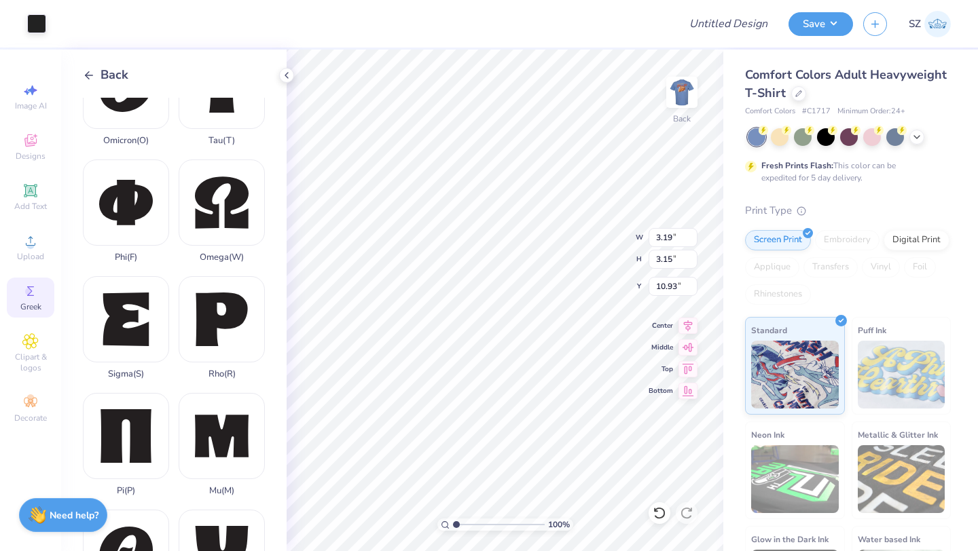
scroll to position [889, 0]
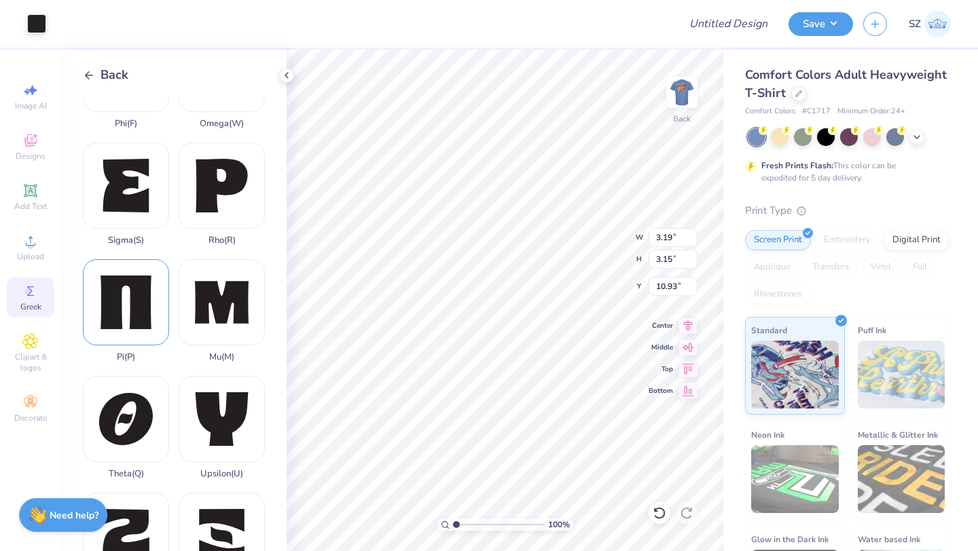
click at [123, 259] on div "Pi ( P )" at bounding box center [126, 310] width 86 height 103
type input "2.99"
type input "3.17"
type input "1.45"
type input "1.44"
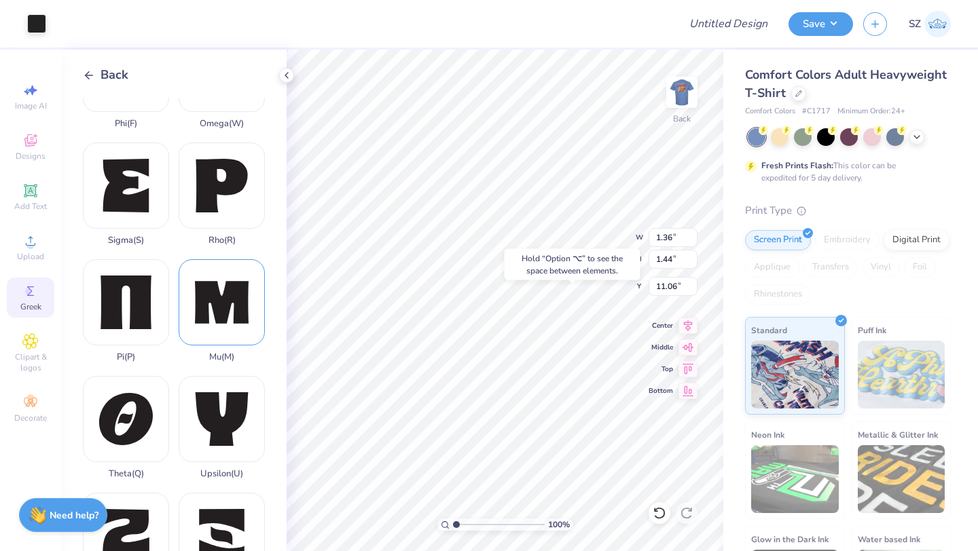
type input "11.06"
type input "1.45"
type input "1.43"
type input "10.93"
type input "11.07"
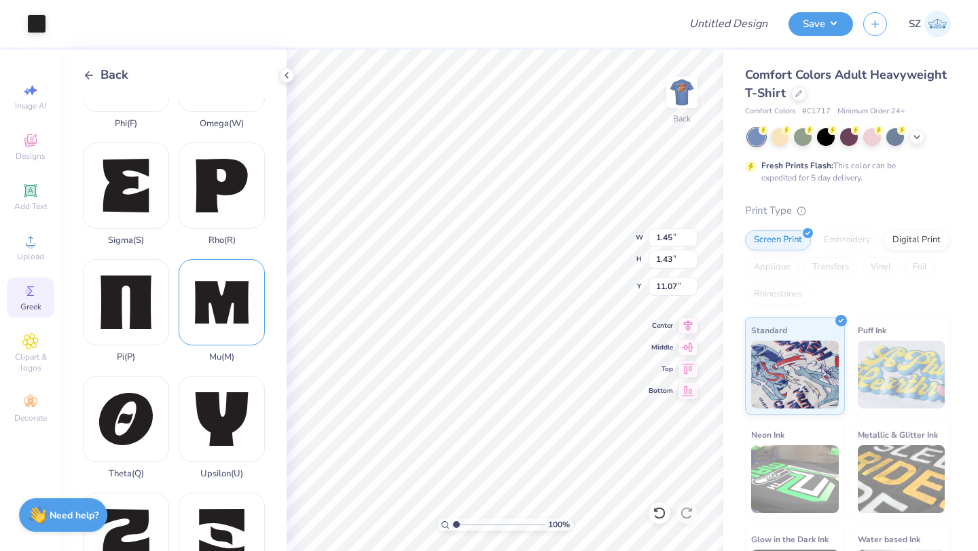
type input "1.43"
type input "11.07"
type input "1.36"
type input "1.44"
type input "11.06"
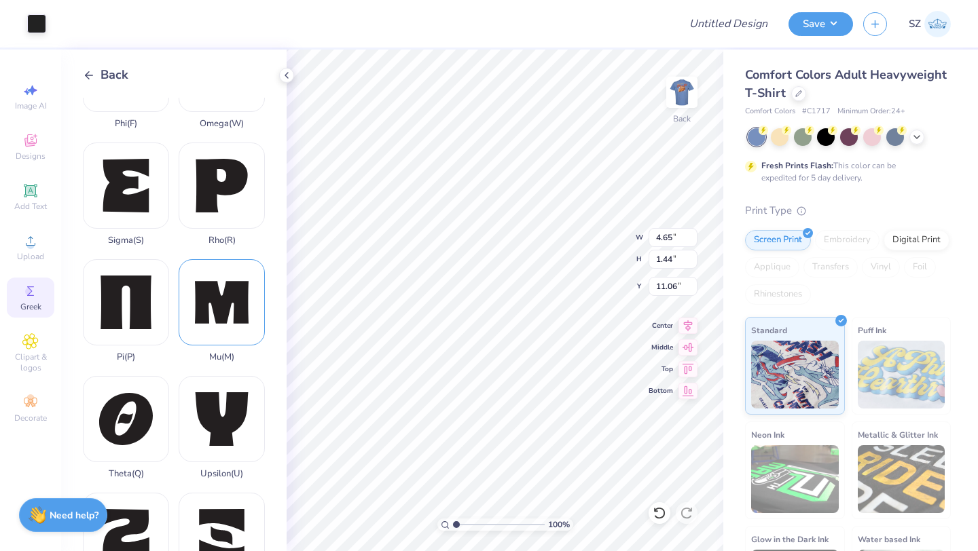
type input "2.49"
type input "0.77"
type input "3.00"
type input "3.62"
type input "1.12"
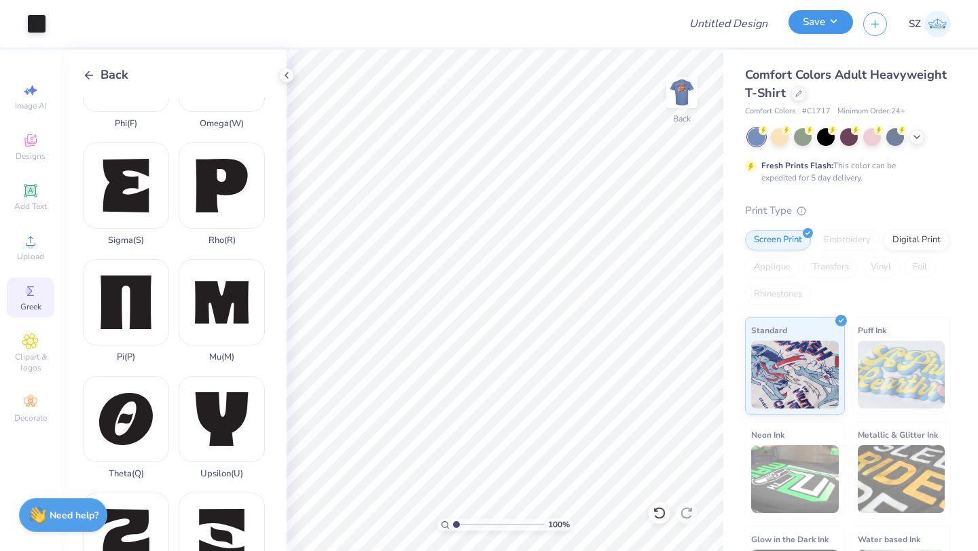
click at [808, 23] on button "Save" at bounding box center [820, 22] width 64 height 24
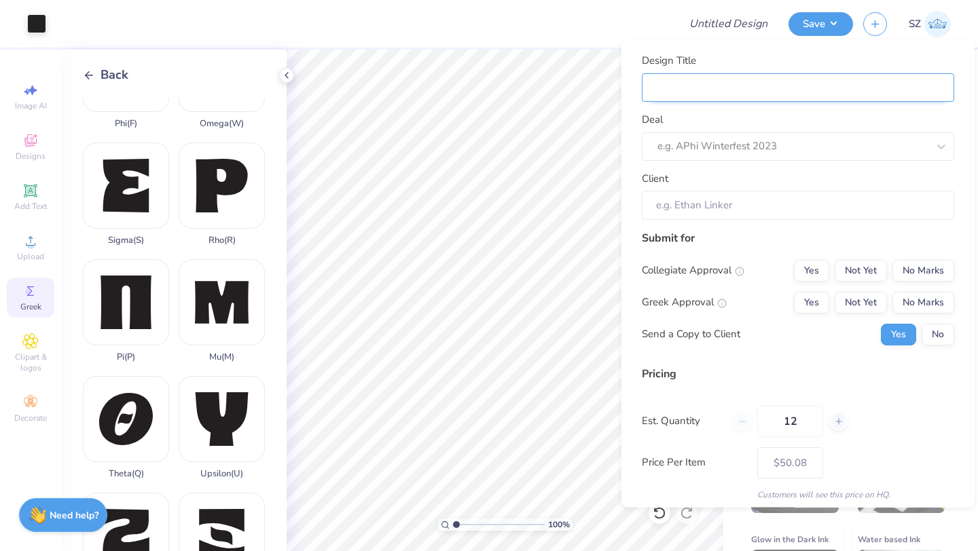
click at [770, 86] on input "Design Title" at bounding box center [797, 87] width 312 height 29
type input "A"
type input "Al"
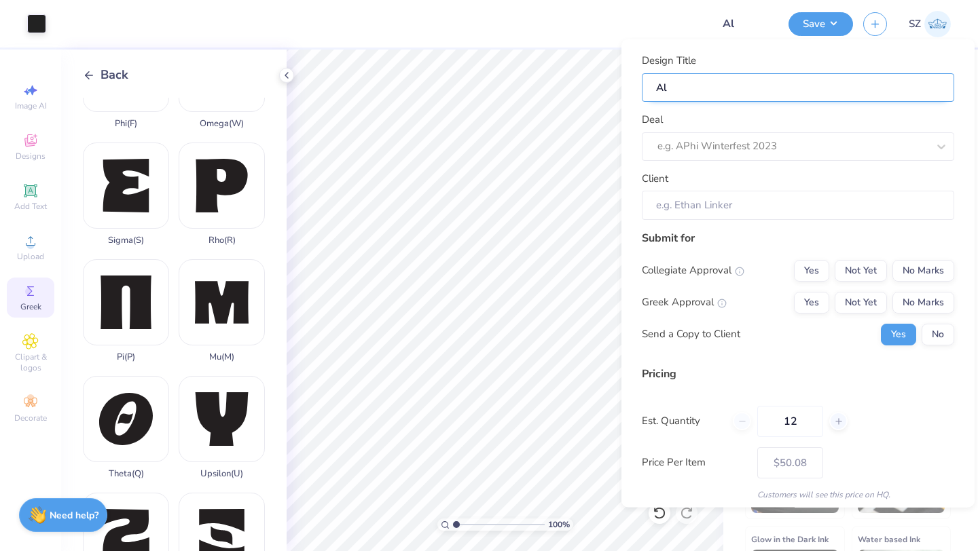
type input "Alp"
type input "Alpj"
type input "Alpja"
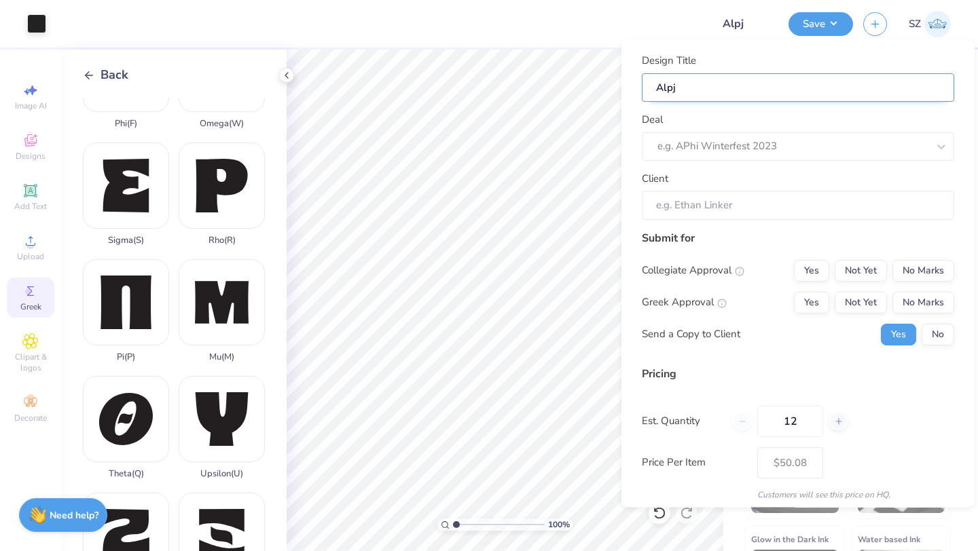
type input "Alpja"
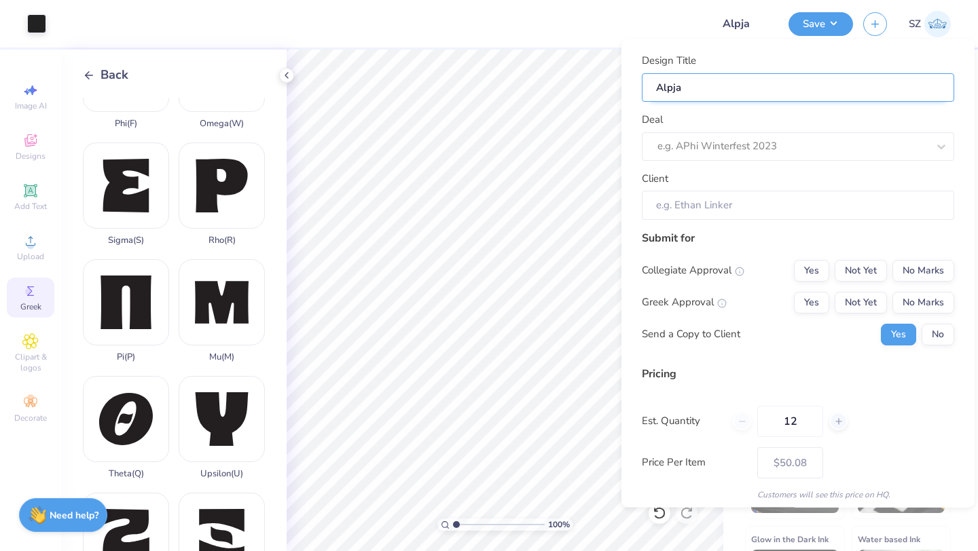
type input "Alpj"
type input "Alp"
type input "Alph"
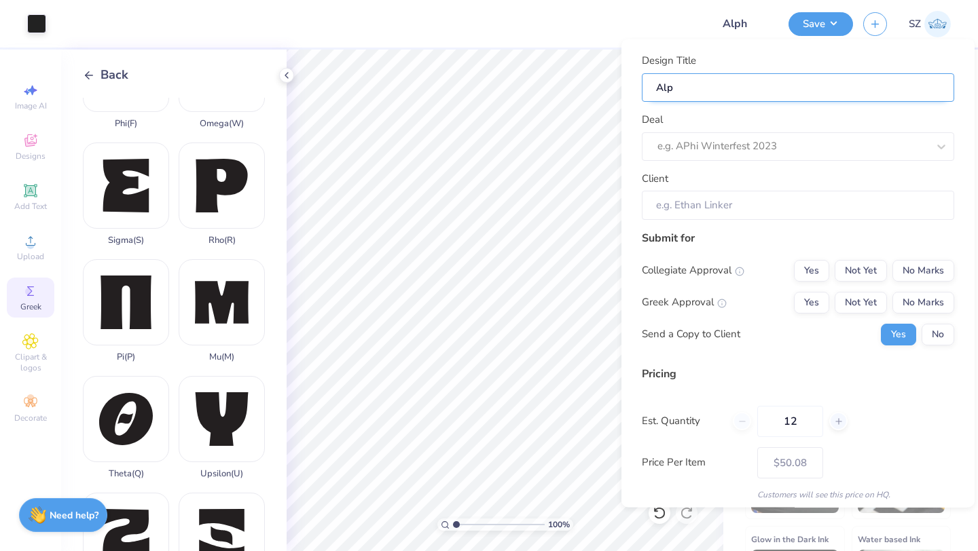
type input "Alph"
type input "Alpha"
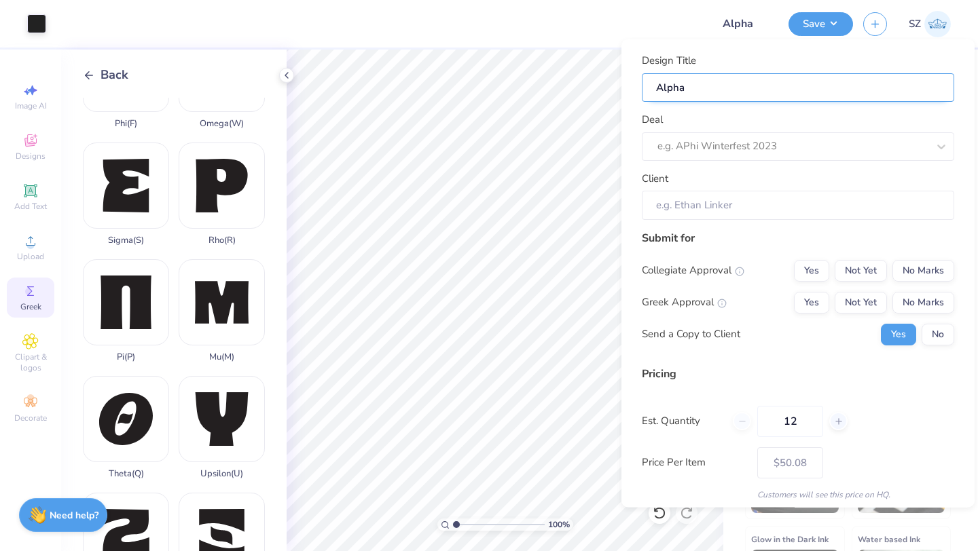
type input "Alpha D"
type input "Alpha De"
type input "Alpha Del"
type input "Alpha Delt"
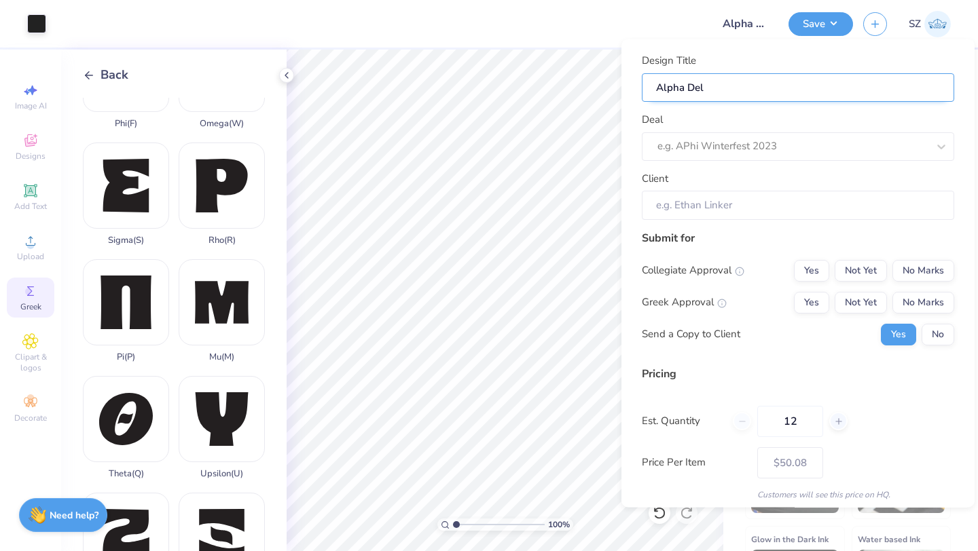
type input "Alpha Delt"
type input "Alpha Delta"
type input "Alpha Delta P"
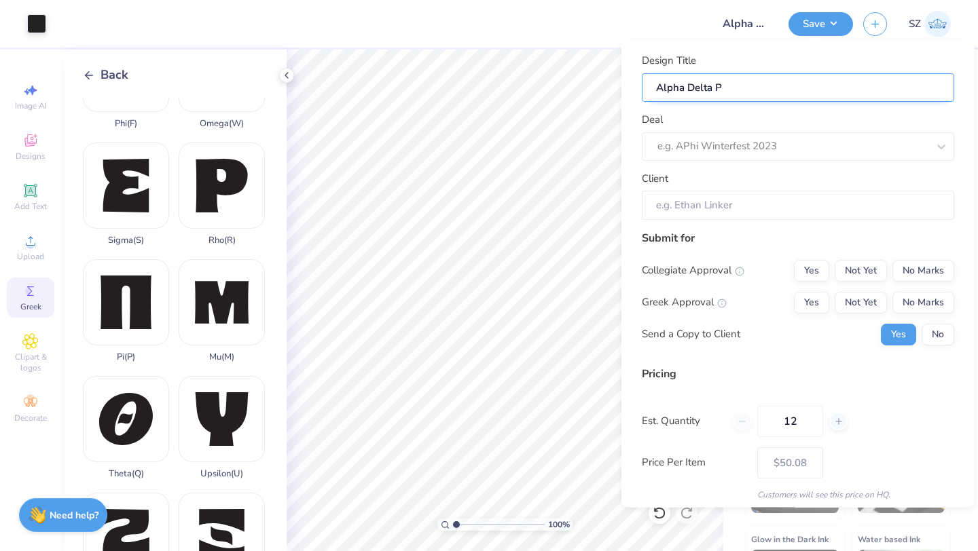
type input "Alpha Delta Pi"
type input "Alpha Delta Pi ("
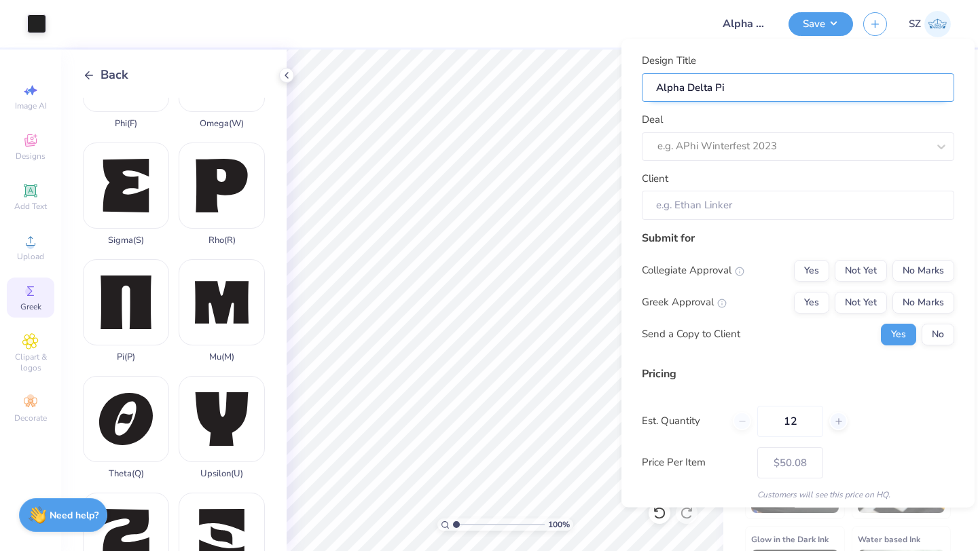
type input "Alpha Delta Pi ("
type input "Alpha Delta Pi (P"
type input "Alpha Delta Pi (Pi"
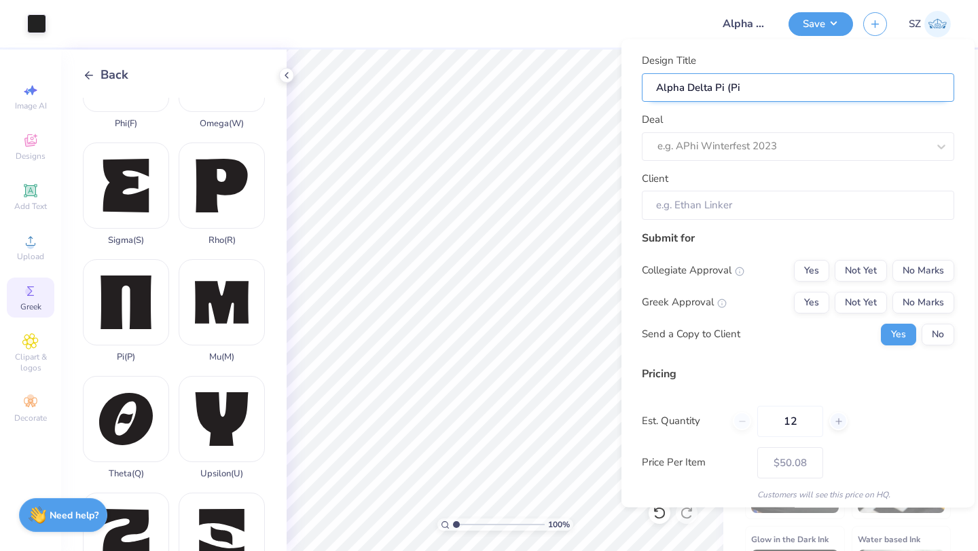
type input "Alpha Delta Pi (Pie"
type input "Alpha Delta Pi (Pie a"
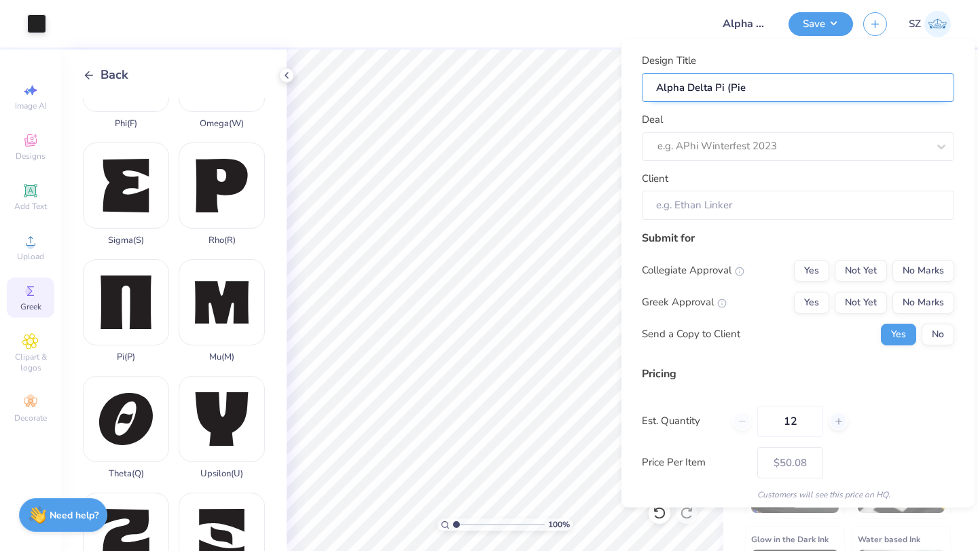
type input "Alpha Delta Pi (Pie a"
type input "Alpha Delta Pi (Pie a P"
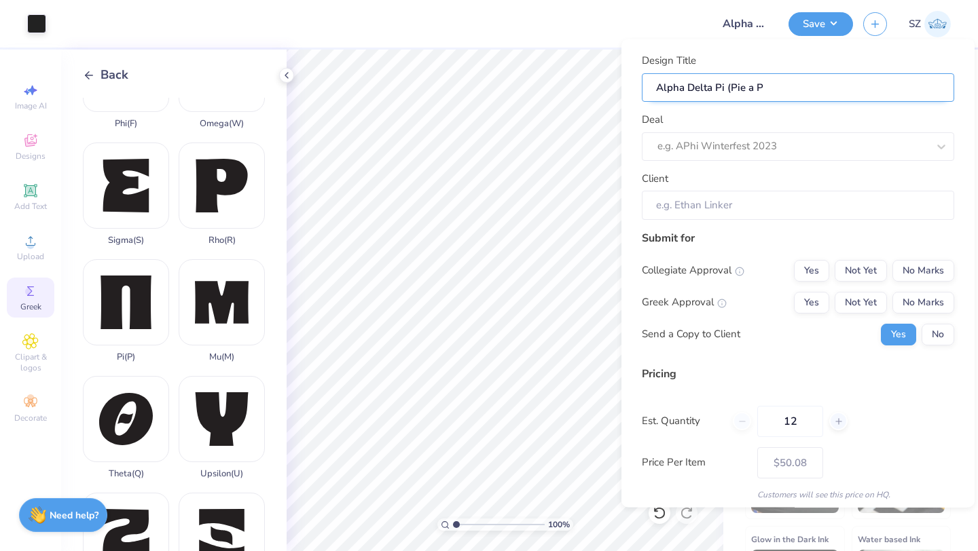
type input "Alpha Delta Pi (Pie a Pi"
type input "Alpha Delta Pi (Pie a Pi)"
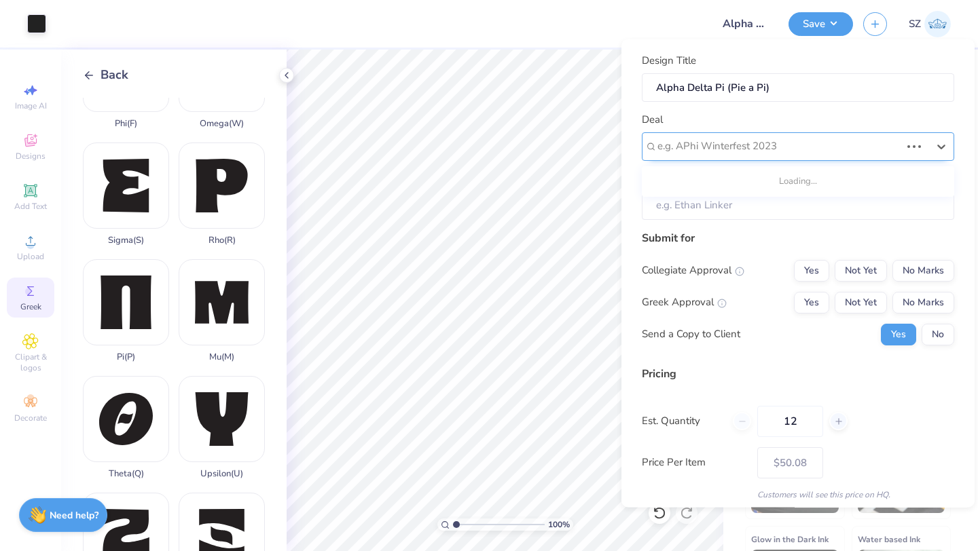
click at [807, 138] on div at bounding box center [778, 146] width 243 height 18
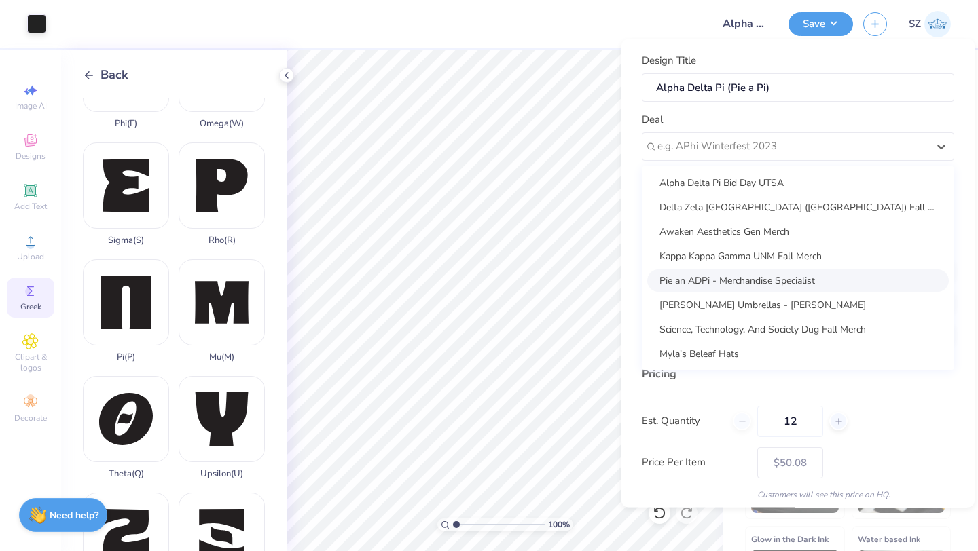
click at [762, 279] on div "Pie an ADPi - Merchandise Specialist" at bounding box center [797, 280] width 301 height 22
type input "Merchandise Specialist"
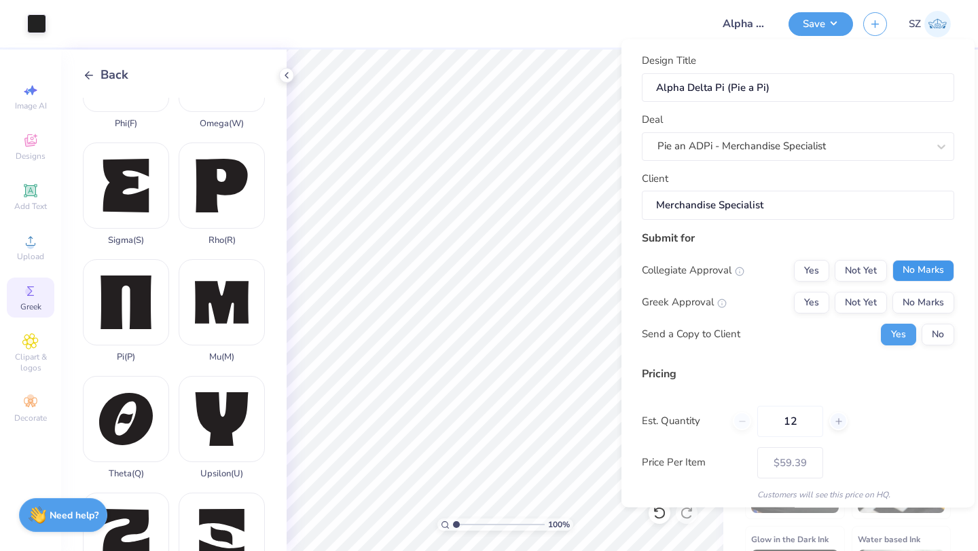
click at [930, 270] on button "No Marks" at bounding box center [923, 270] width 62 height 22
click at [866, 299] on button "Not Yet" at bounding box center [860, 302] width 52 height 22
type input "$59.39"
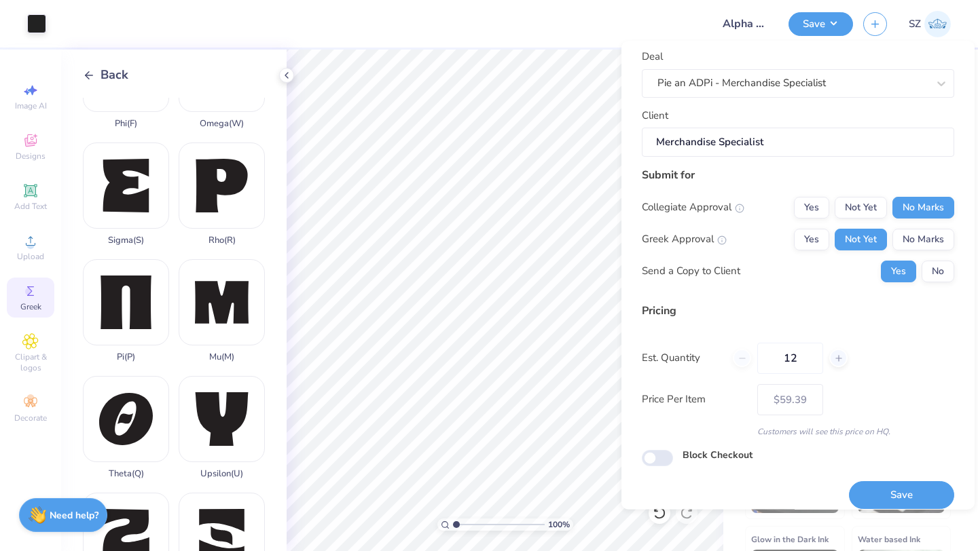
scroll to position [78, 0]
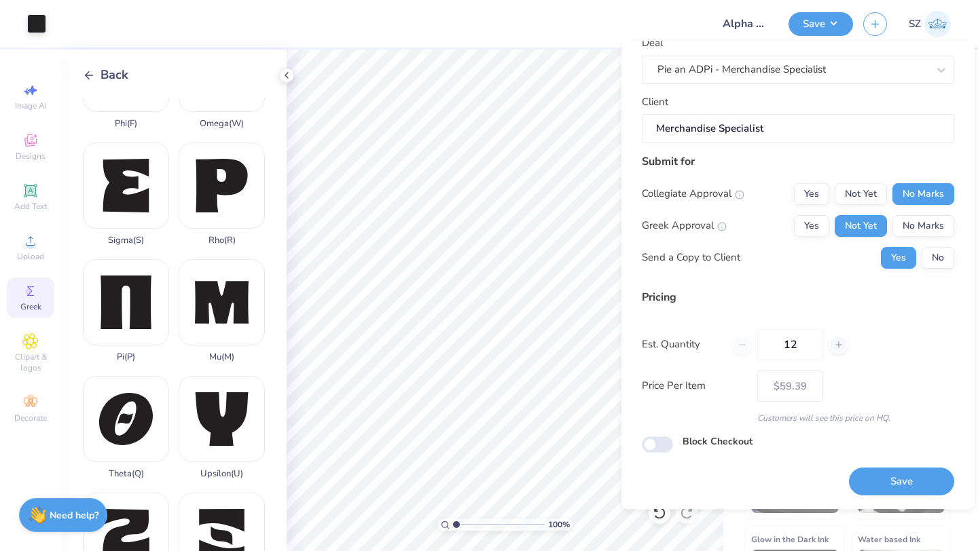
drag, startPoint x: 811, startPoint y: 348, endPoint x: 736, endPoint y: 347, distance: 75.4
click at [736, 347] on div "12" at bounding box center [789, 344] width 115 height 31
type input "050"
type input "$28.23"
type input "050"
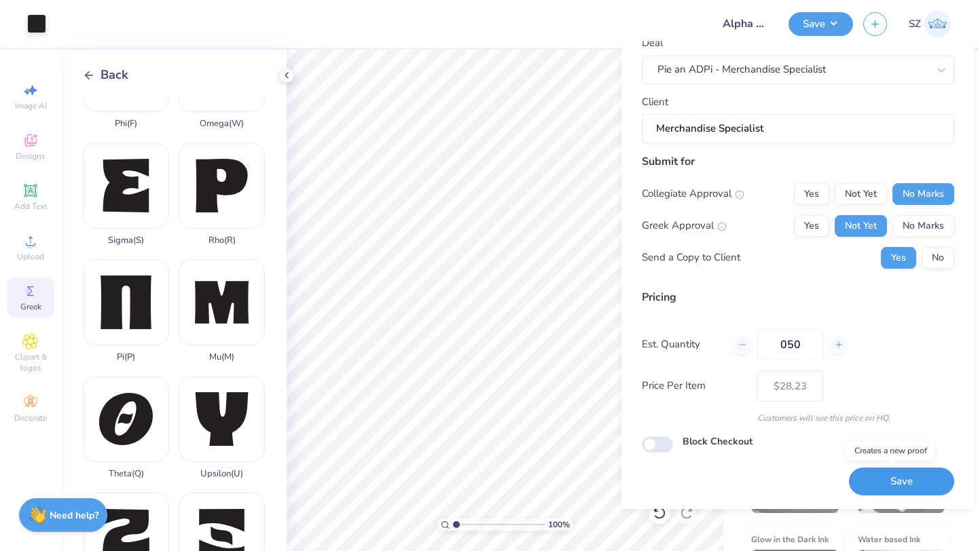
click at [892, 478] on button "Save" at bounding box center [901, 482] width 105 height 28
type input "– –"
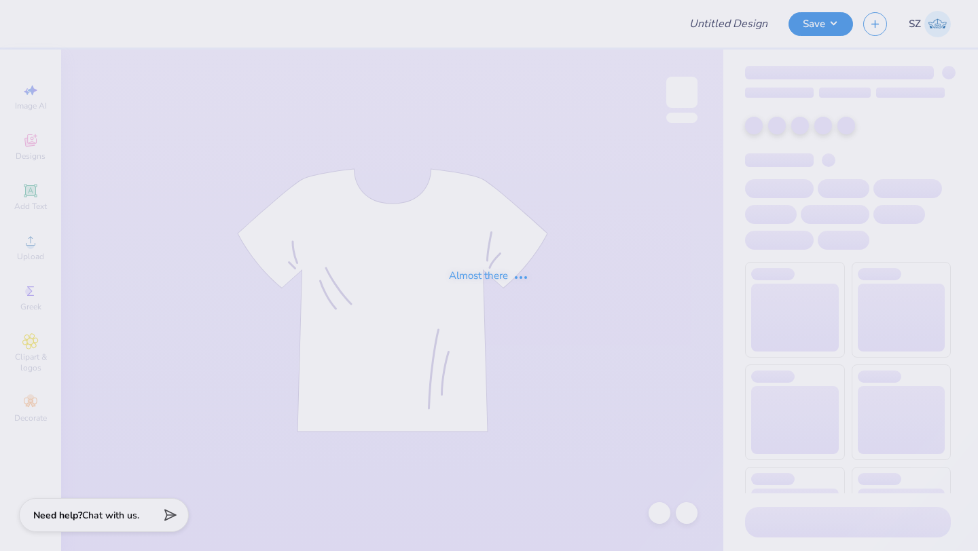
type input "Sigma Phi Delta PR Merch"
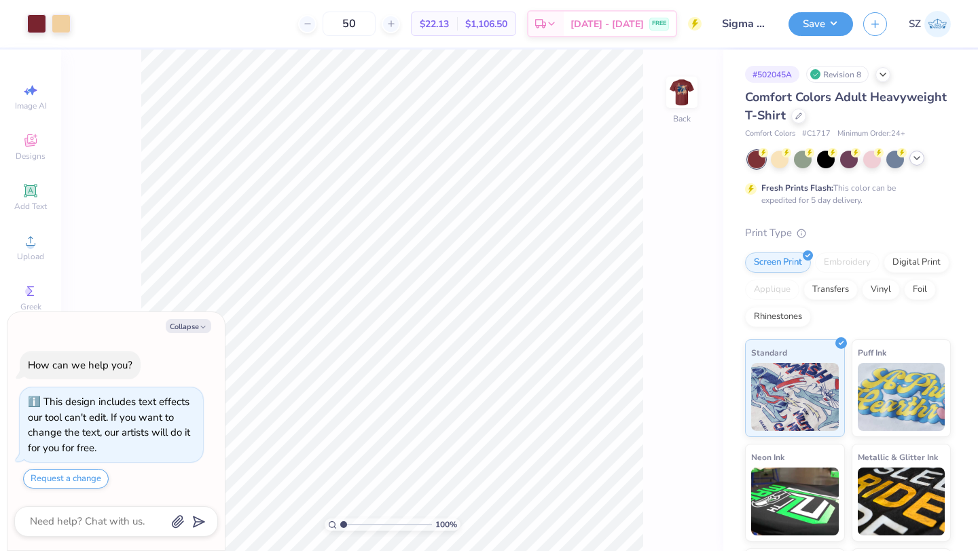
click at [916, 160] on icon at bounding box center [916, 158] width 11 height 11
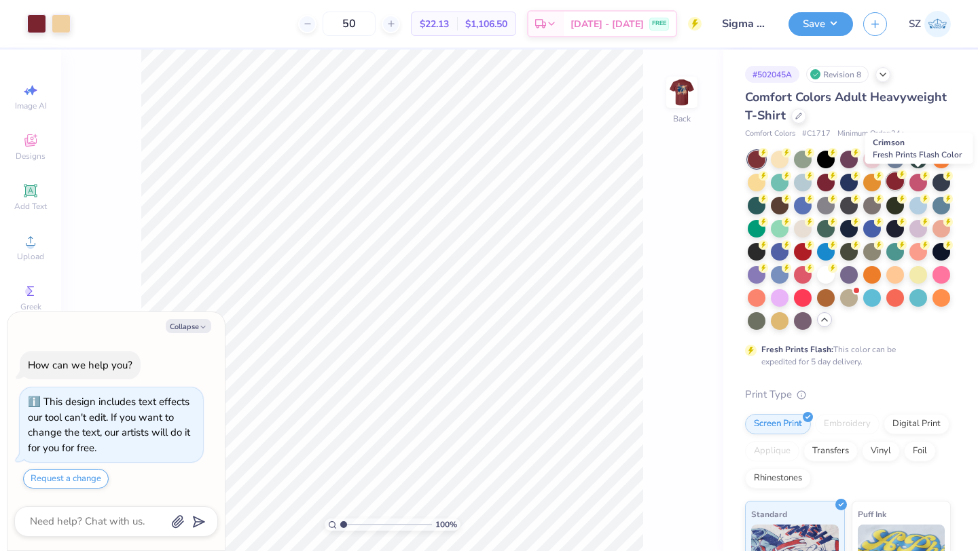
click at [904, 183] on div at bounding box center [895, 181] width 18 height 18
click at [857, 183] on div at bounding box center [849, 181] width 18 height 18
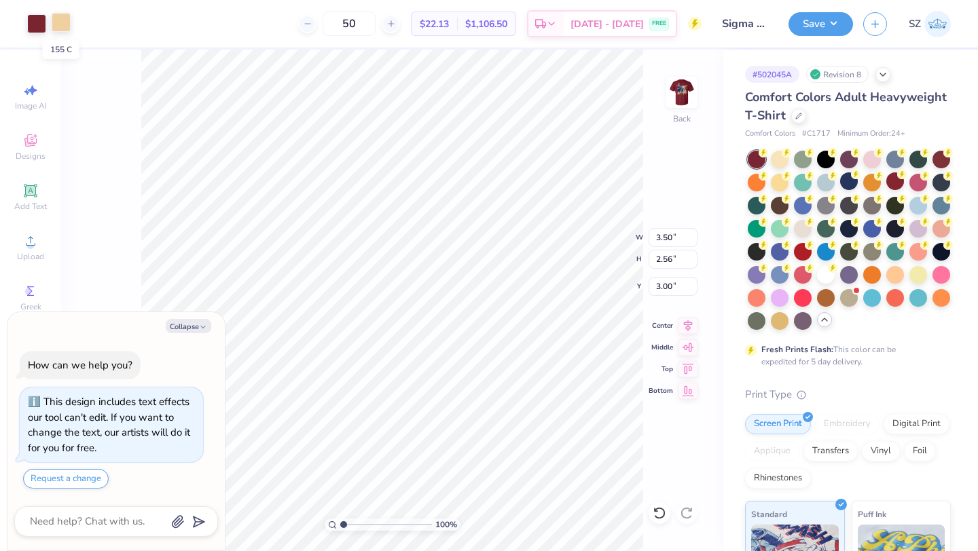
click at [60, 26] on div at bounding box center [61, 22] width 19 height 19
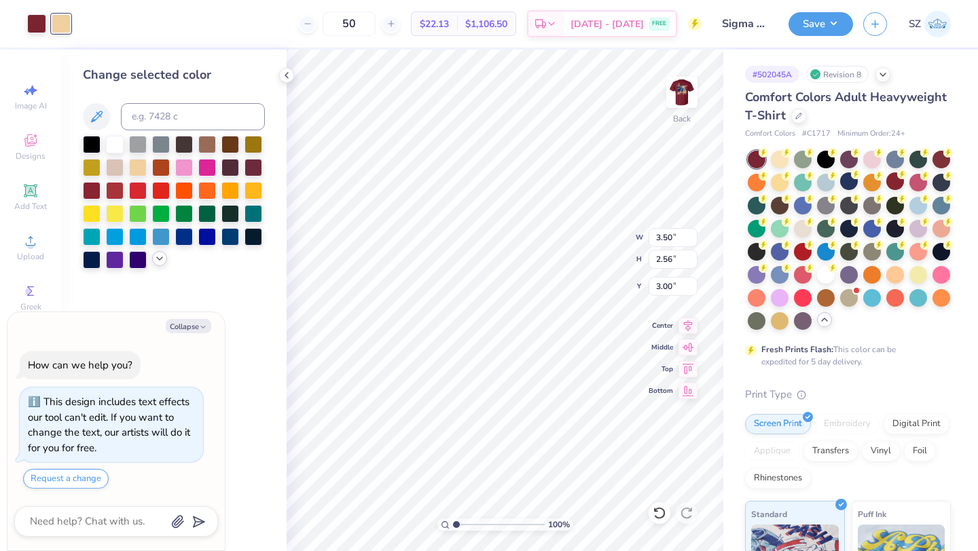
click at [157, 253] on icon at bounding box center [159, 258] width 11 height 11
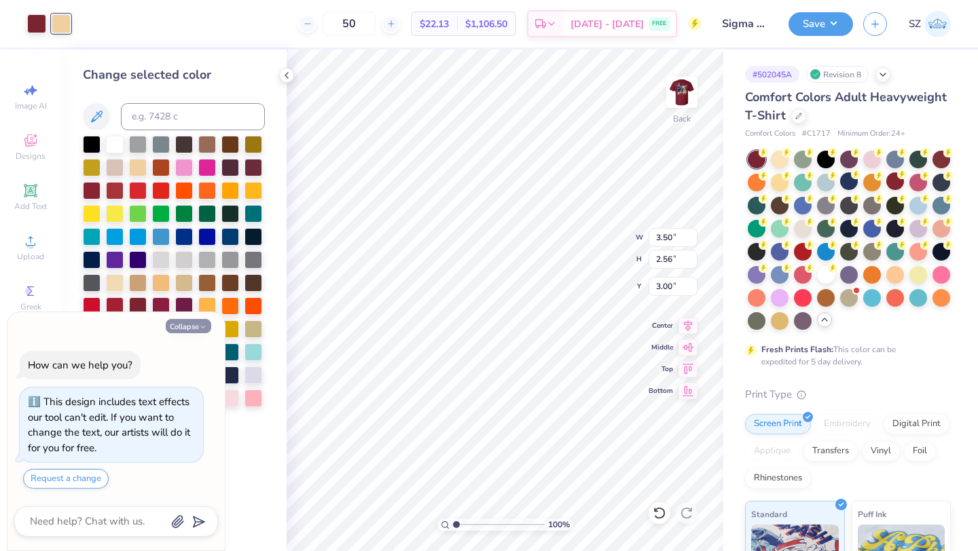
click at [180, 326] on button "Collapse" at bounding box center [188, 326] width 45 height 14
type textarea "x"
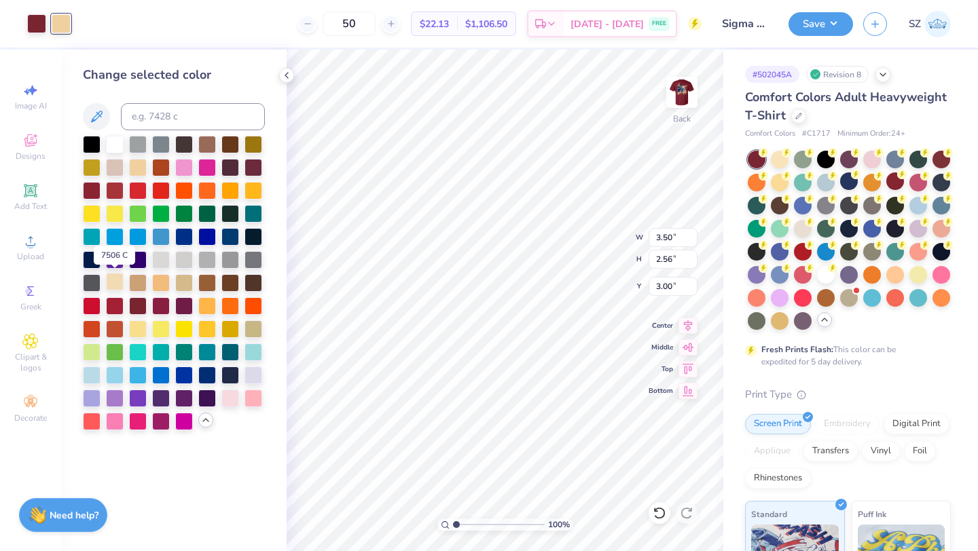
click at [113, 280] on div at bounding box center [115, 282] width 18 height 18
click at [670, 94] on img at bounding box center [681, 92] width 54 height 54
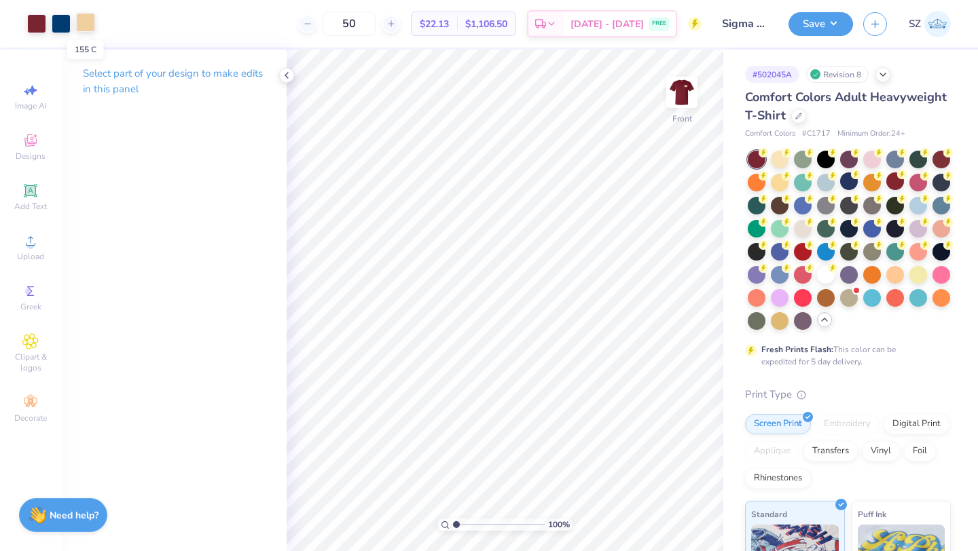
click at [85, 23] on div at bounding box center [85, 22] width 19 height 19
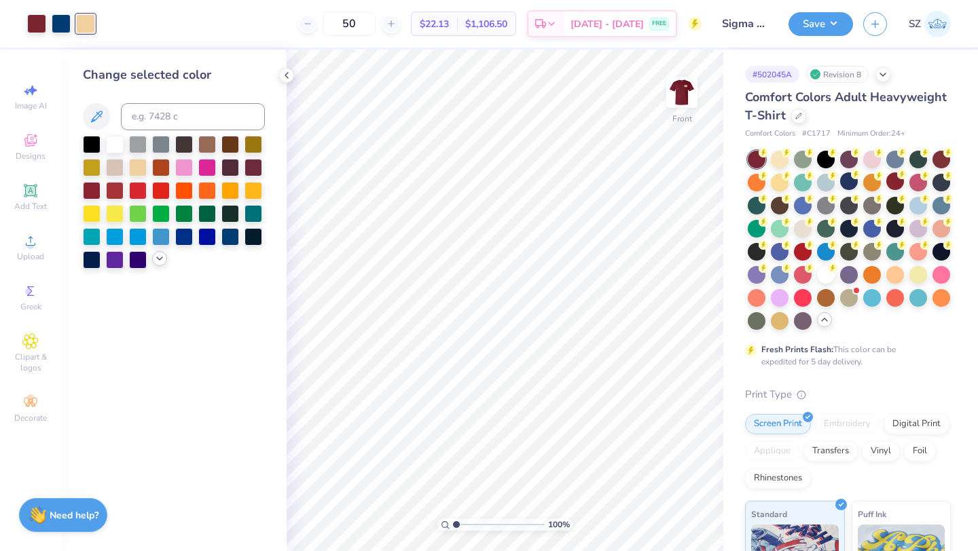
click at [157, 259] on icon at bounding box center [159, 258] width 11 height 11
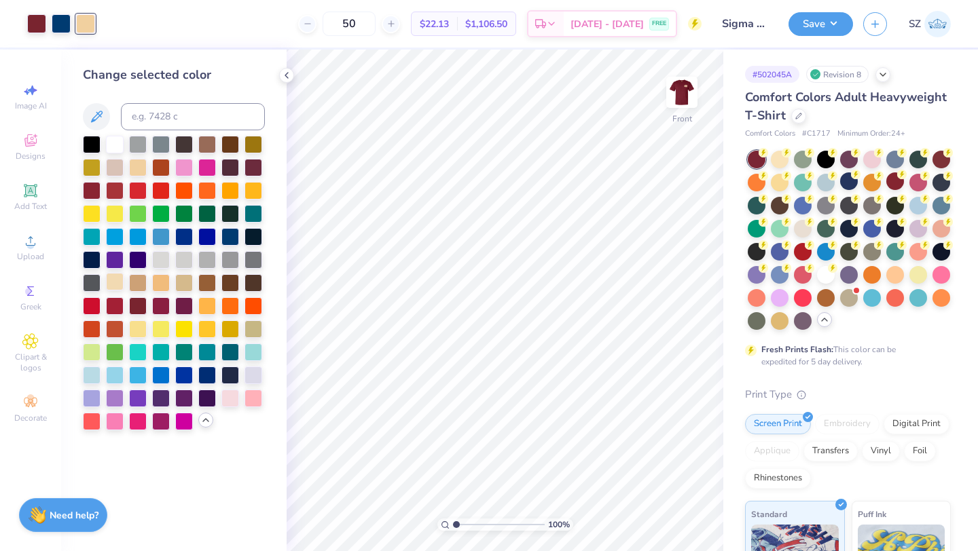
click at [115, 282] on div at bounding box center [115, 282] width 18 height 18
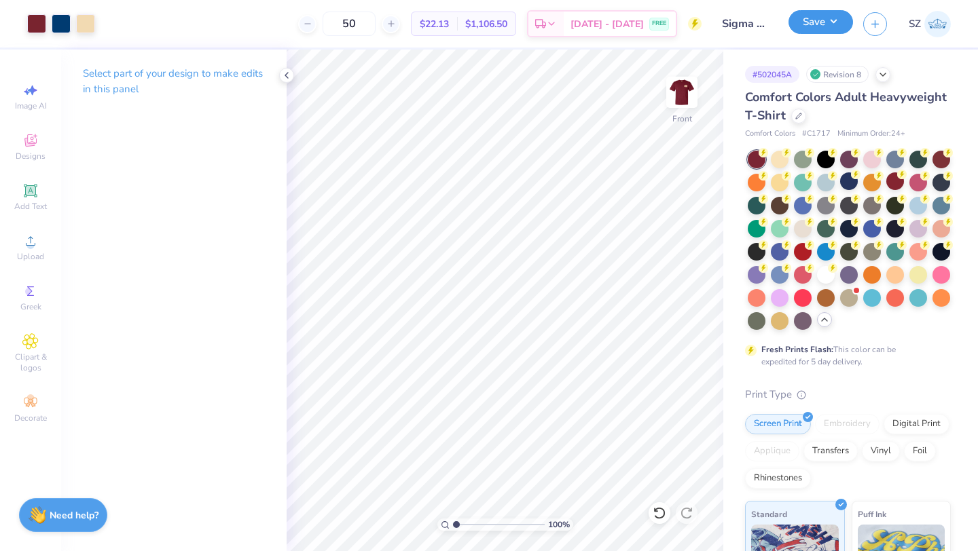
click at [811, 27] on button "Save" at bounding box center [820, 22] width 64 height 24
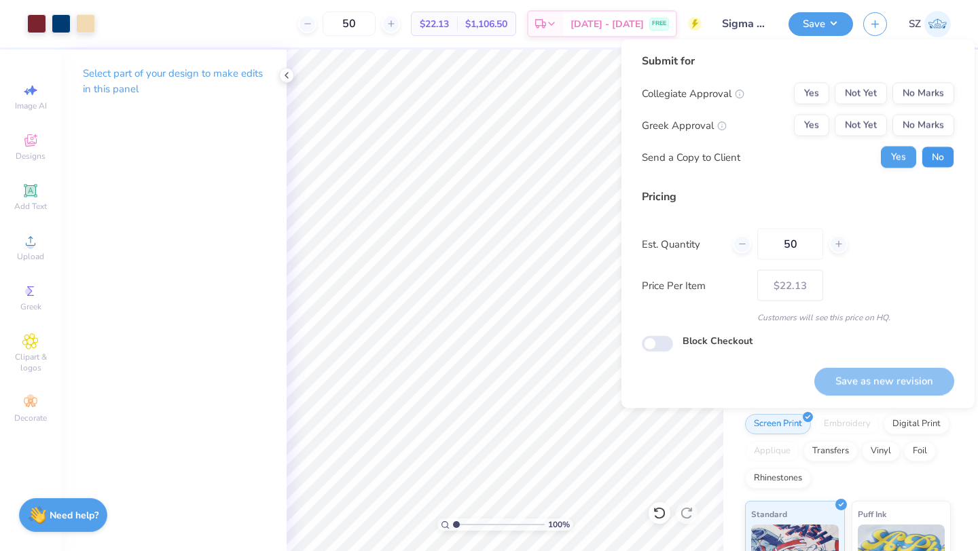
click at [942, 157] on button "No" at bounding box center [937, 158] width 33 height 22
click at [926, 92] on button "No Marks" at bounding box center [923, 94] width 62 height 22
click at [853, 124] on button "Not Yet" at bounding box center [860, 126] width 52 height 22
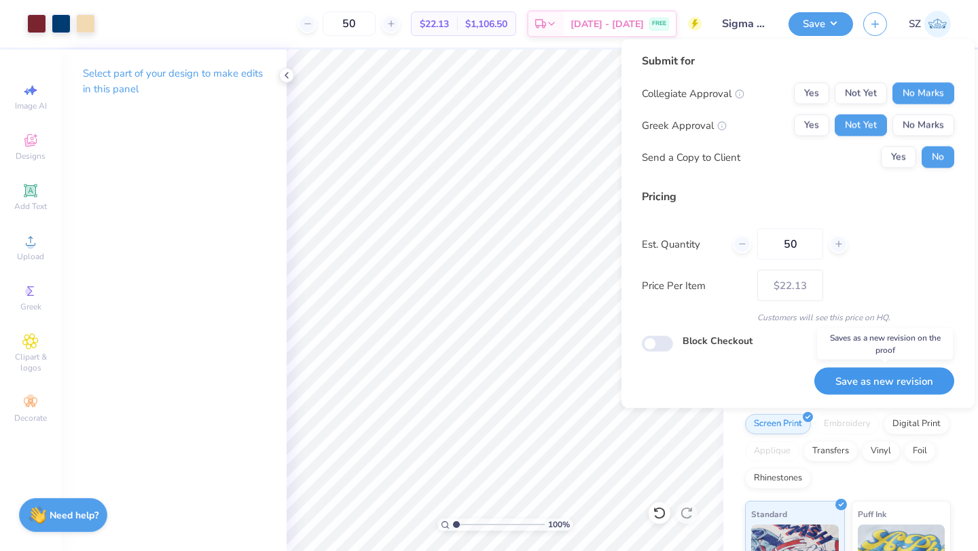
click at [857, 385] on button "Save as new revision" at bounding box center [884, 381] width 140 height 28
type input "– –"
